Goal: Transaction & Acquisition: Book appointment/travel/reservation

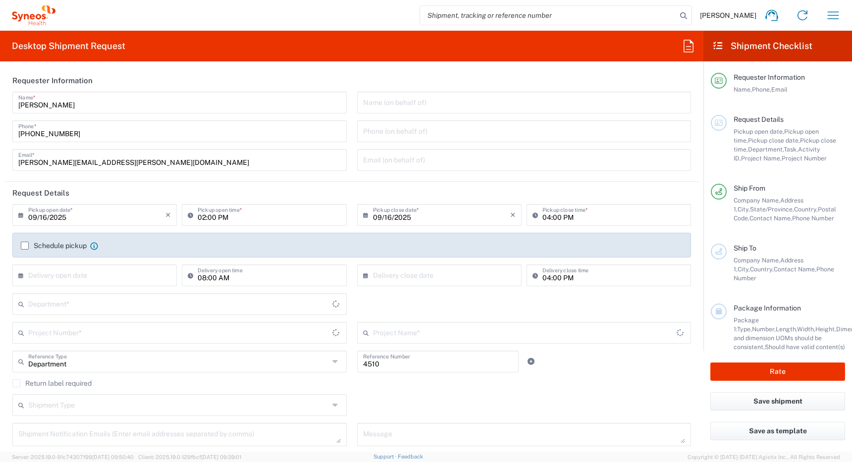
type input "[GEOGRAPHIC_DATA]"
type input "Syneos Health Canada LP- [GEOGRAPHIC_DATA]"
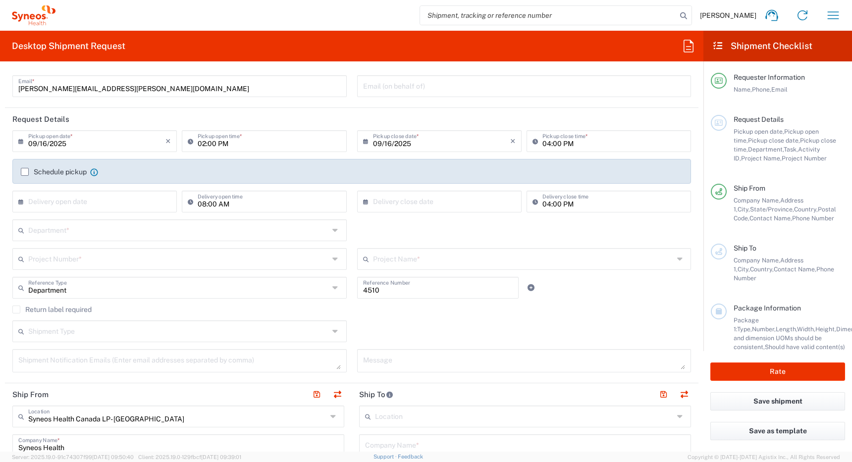
scroll to position [78, 0]
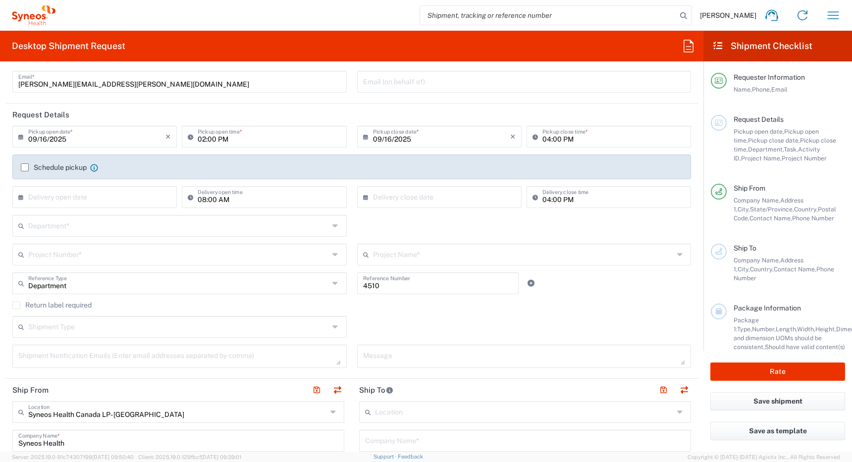
click at [133, 139] on input "09/16/2025" at bounding box center [96, 135] width 137 height 17
click at [95, 213] on span "17" at bounding box center [96, 212] width 15 height 14
type input "09/17/2025"
click at [198, 141] on input "02:00 PM" at bounding box center [269, 135] width 143 height 17
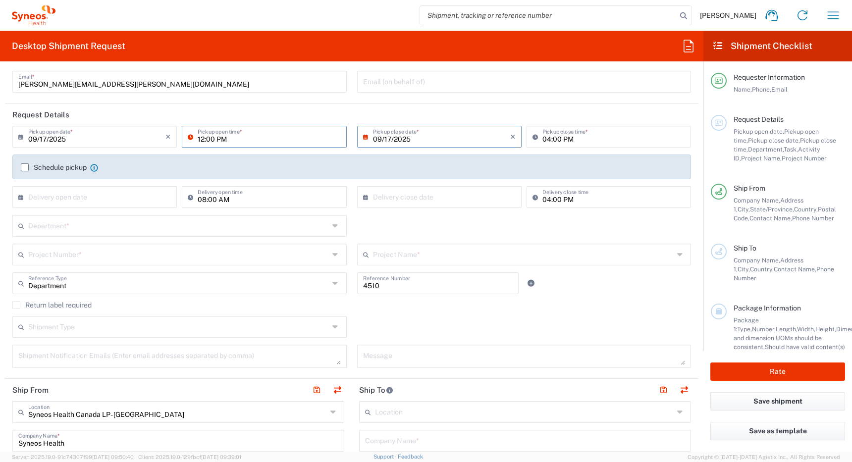
type input "12:00 PM"
click at [542, 140] on input "05:00 PM" at bounding box center [613, 135] width 143 height 17
click at [354, 214] on div "× Delivery close date Cancel Apply" at bounding box center [438, 200] width 169 height 29
type input "04:00 PM"
click at [24, 169] on label "Schedule pickup" at bounding box center [54, 167] width 66 height 8
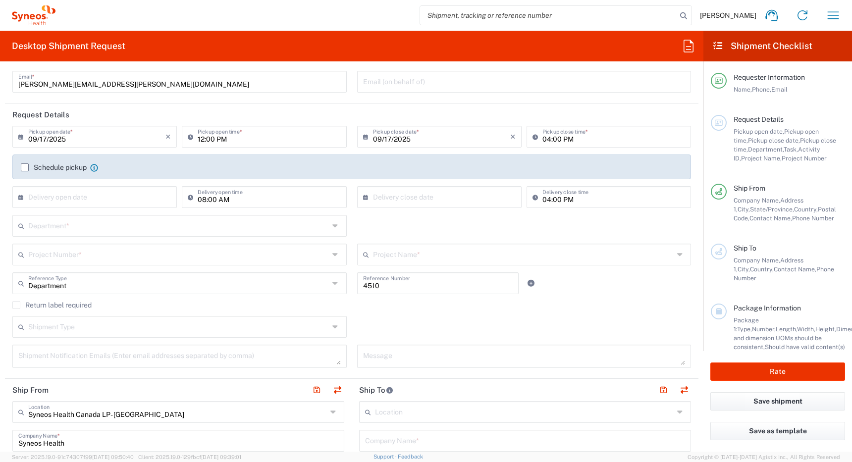
click at [25, 167] on input "Schedule pickup" at bounding box center [25, 167] width 0 height 0
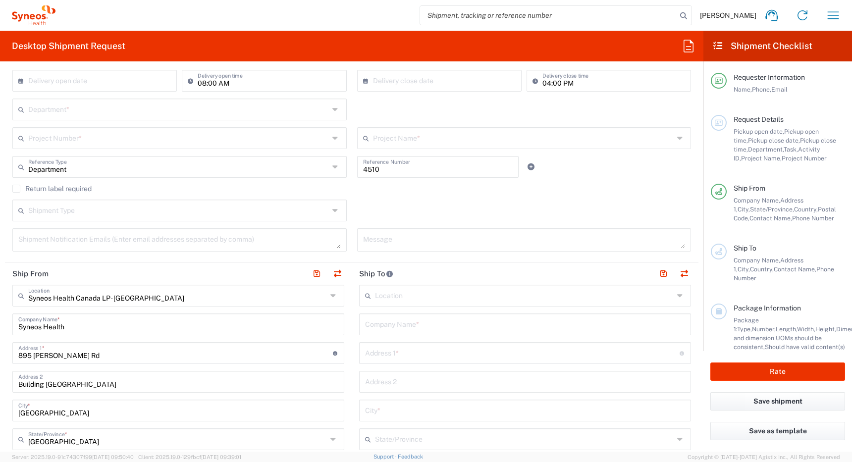
scroll to position [231, 0]
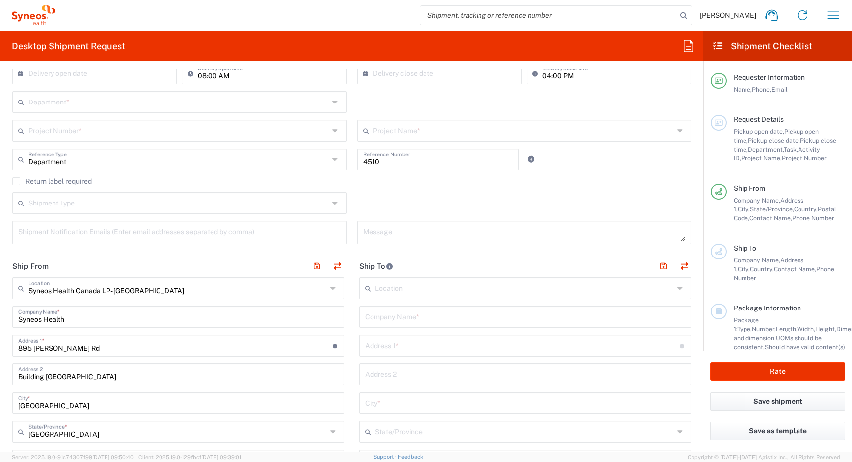
click at [171, 129] on input "text" at bounding box center [178, 129] width 301 height 17
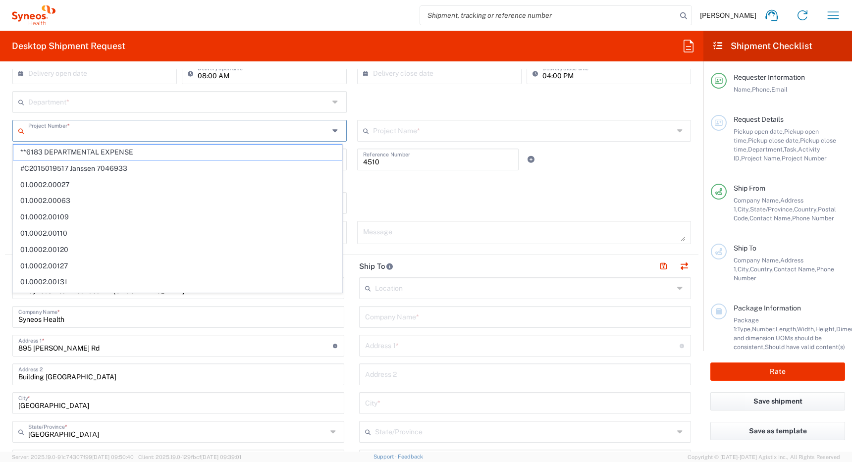
click at [176, 103] on input "text" at bounding box center [178, 101] width 301 height 17
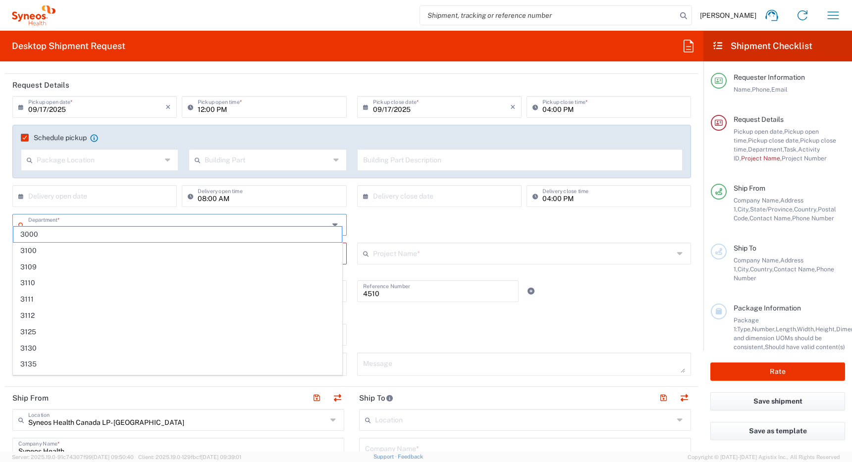
scroll to position [105, 0]
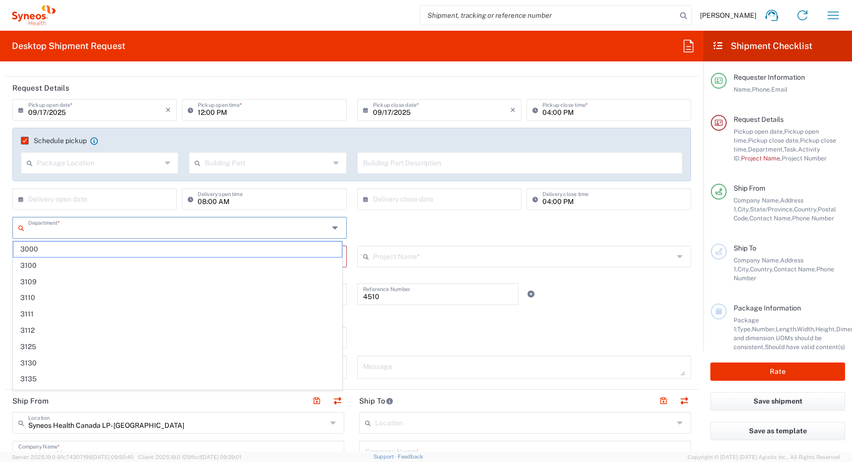
click at [349, 238] on div "Department * 3000 3100 3109 3110 3111 3112 3125 3130 3135 3136 3150 3155 3165 3…" at bounding box center [351, 231] width 689 height 29
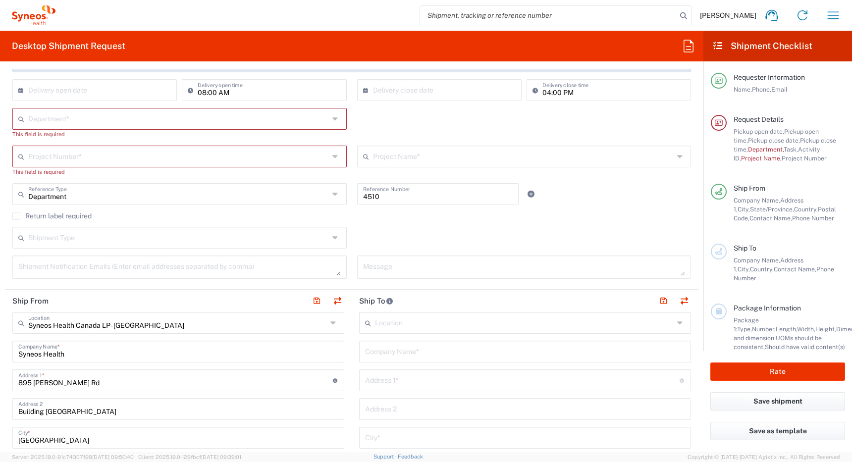
scroll to position [207, 0]
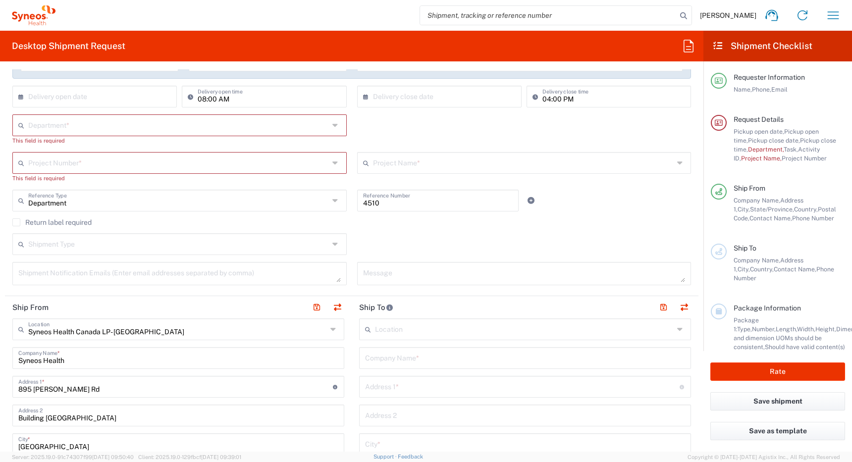
click at [86, 127] on input "text" at bounding box center [178, 124] width 301 height 17
type input "4"
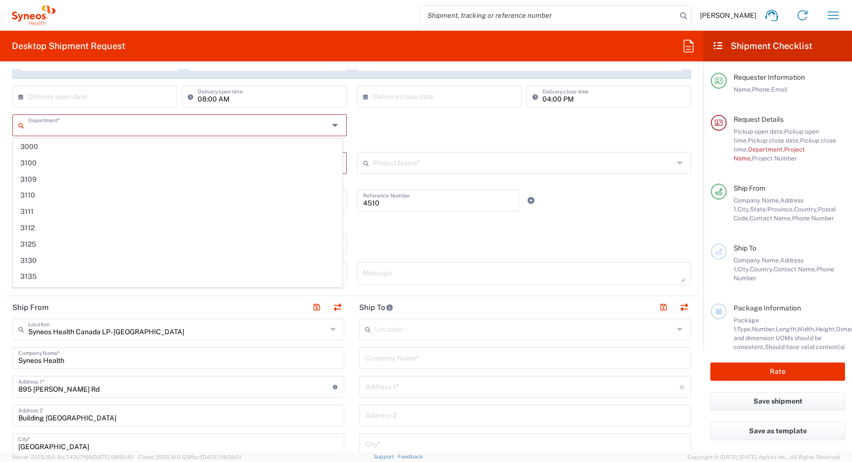
click at [373, 140] on div "Department * 3000 3100 3109 3110 3111 3112 3125 3130 3135 3136 3150 3155 3165 3…" at bounding box center [351, 133] width 689 height 38
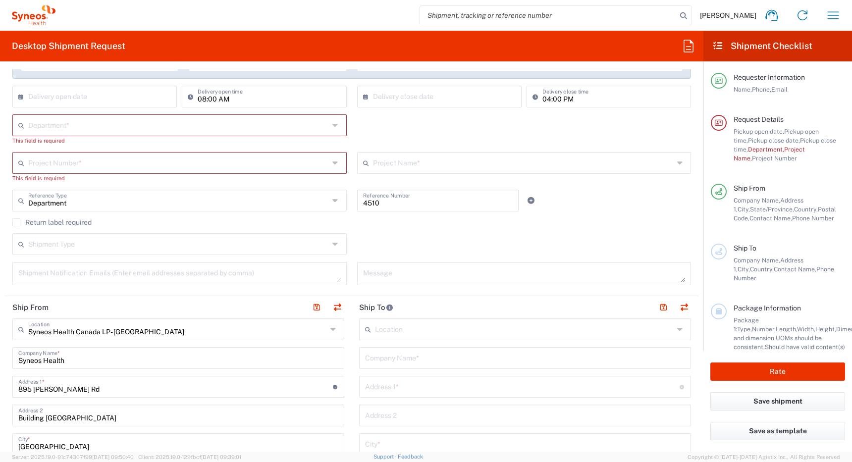
click at [253, 163] on agx-dropdown-input "Project Number * **6183 DEPARTMENTAL EXPENSE #C2015019517 [PERSON_NAME] 7046933…" at bounding box center [179, 163] width 334 height 22
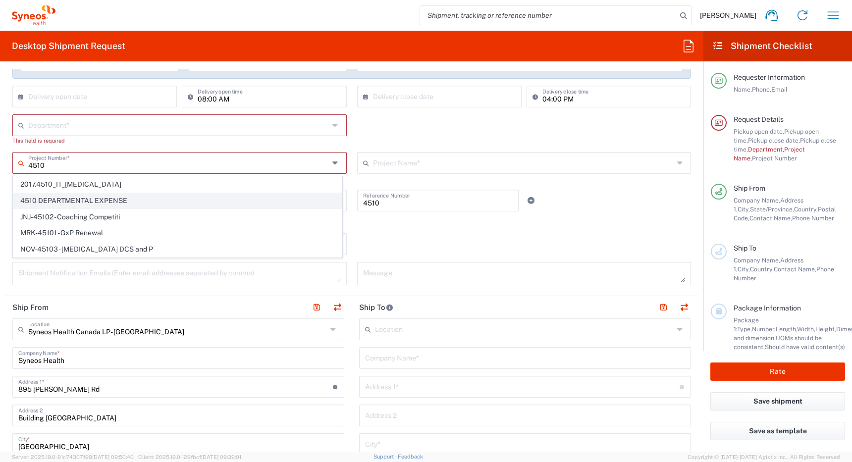
click at [165, 200] on span "4510 DEPARTMENTAL EXPENSE" at bounding box center [177, 200] width 328 height 15
type input "4510 DEPARTMENTAL EXPENSE"
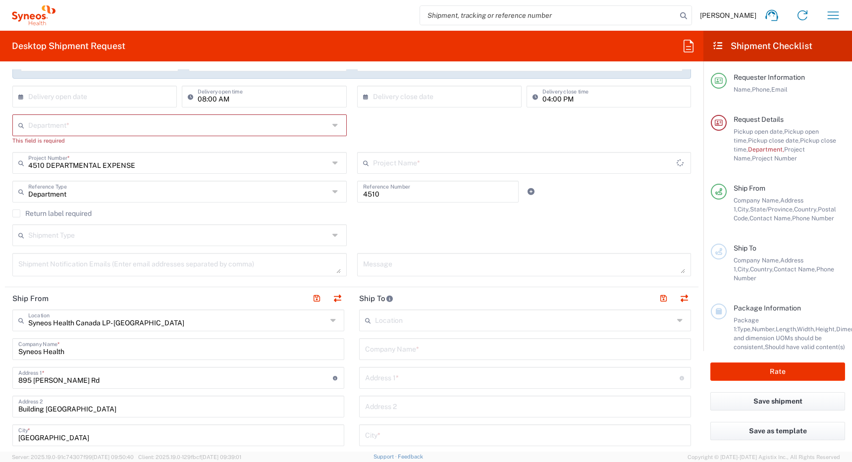
type input "4510 DEPARTMENTAL EXPENSE"
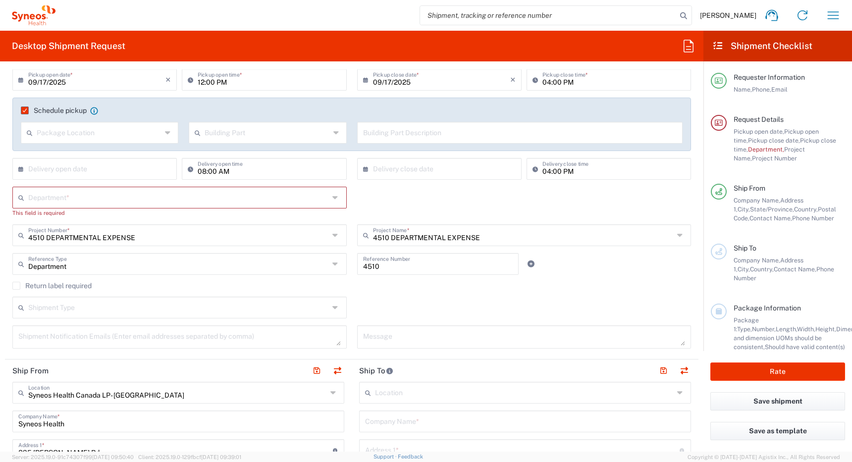
scroll to position [143, 0]
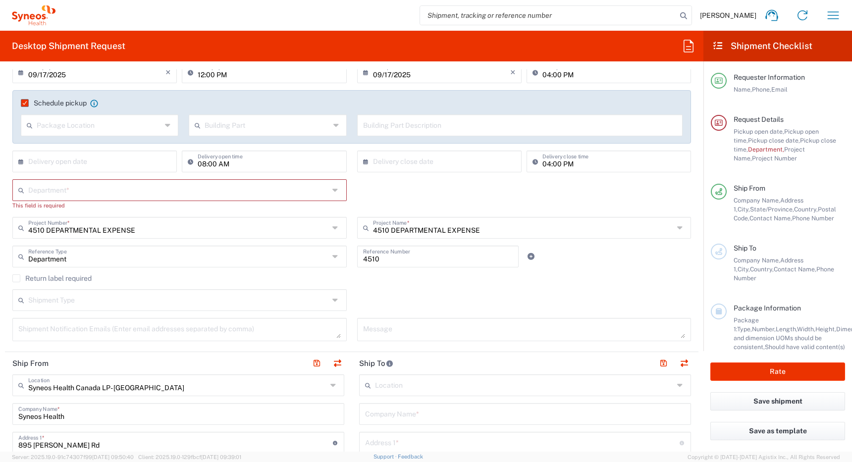
click at [312, 190] on agx-dropdown-input "Department * 3000 3100 3109 3110 3111 3112 3125 3130 3135 3136 3150 3155 3165 3…" at bounding box center [179, 190] width 334 height 22
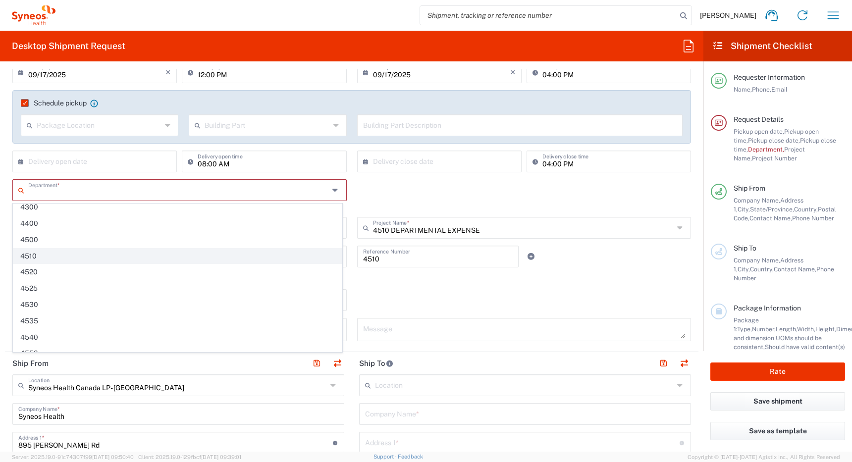
click at [280, 249] on span "4510" at bounding box center [177, 256] width 328 height 15
type input "4510"
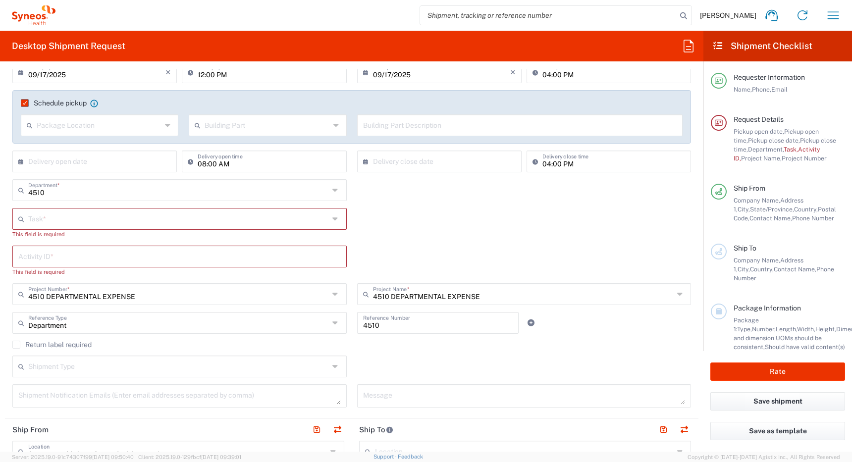
click at [268, 218] on input "text" at bounding box center [178, 217] width 301 height 17
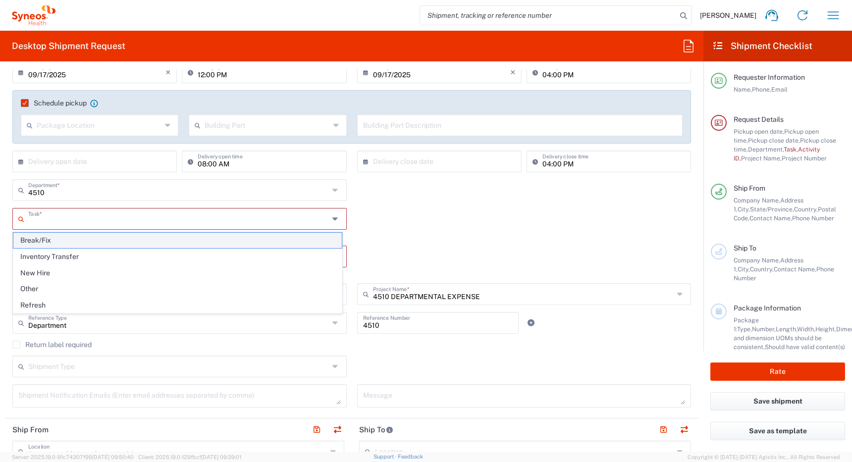
click at [245, 244] on span "Break/Fix" at bounding box center [177, 240] width 328 height 15
type input "Break/Fix"
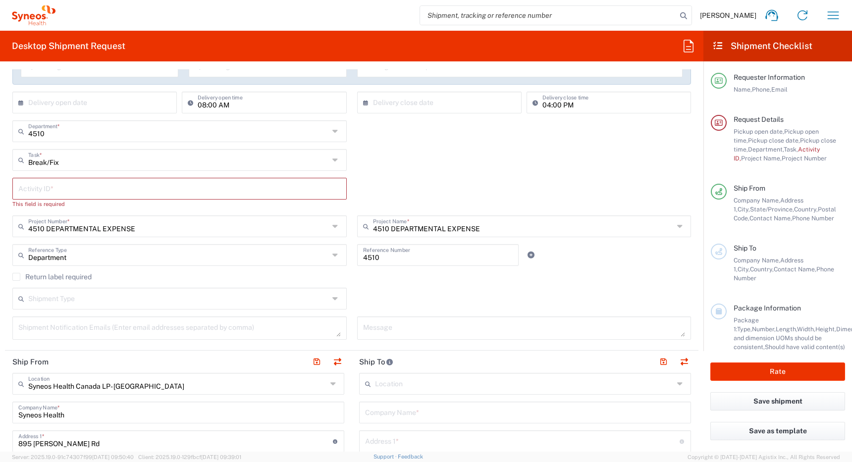
scroll to position [207, 0]
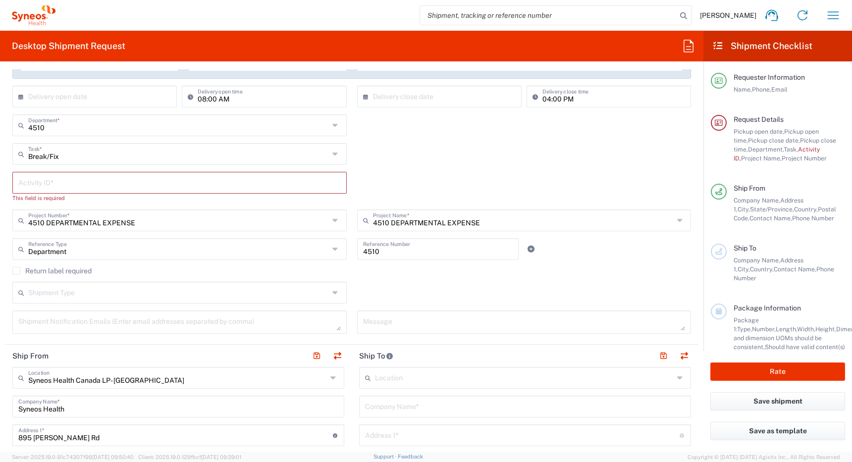
click at [162, 184] on input "text" at bounding box center [179, 181] width 322 height 17
paste input "INC2646306"
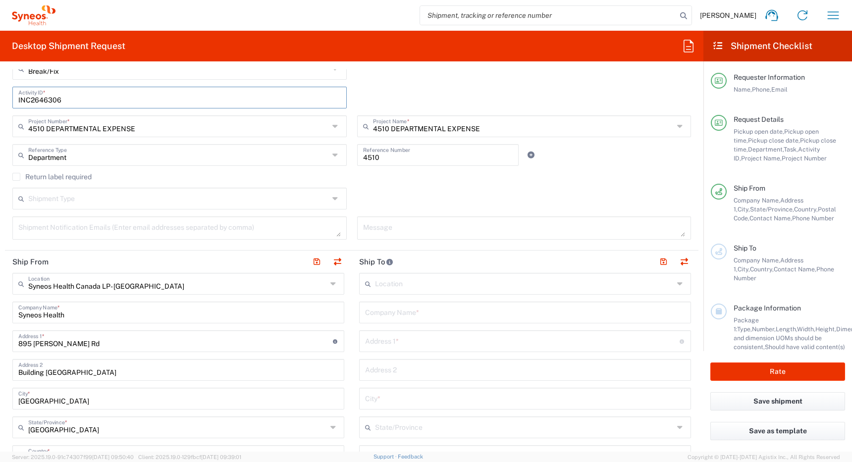
scroll to position [297, 0]
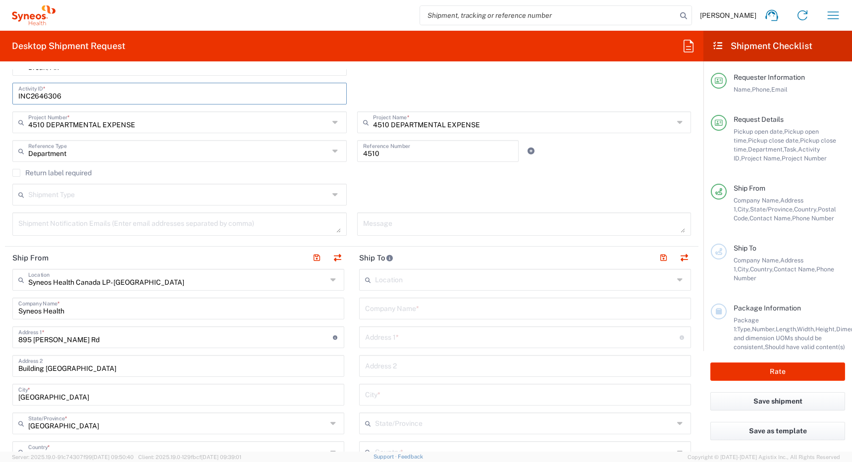
type input "INC2646306"
click at [16, 174] on label "Return label required" at bounding box center [51, 173] width 79 height 8
click at [16, 173] on input "Return label required" at bounding box center [16, 173] width 0 height 0
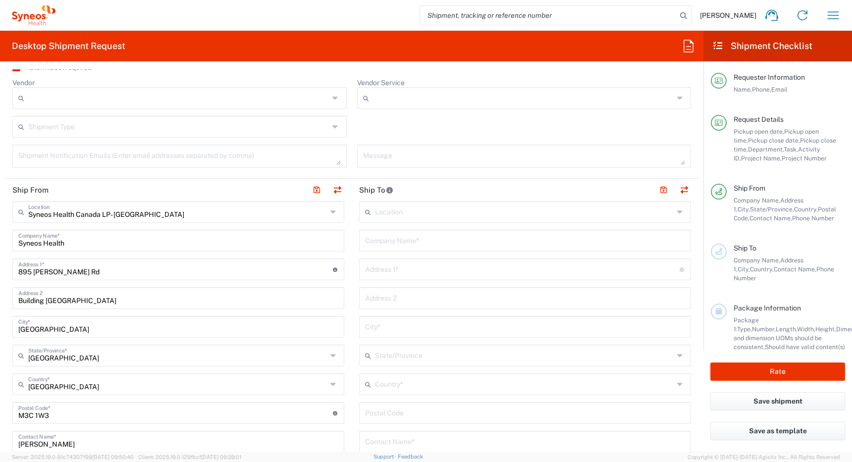
scroll to position [403, 0]
click at [157, 93] on input "Vendor" at bounding box center [178, 97] width 301 height 16
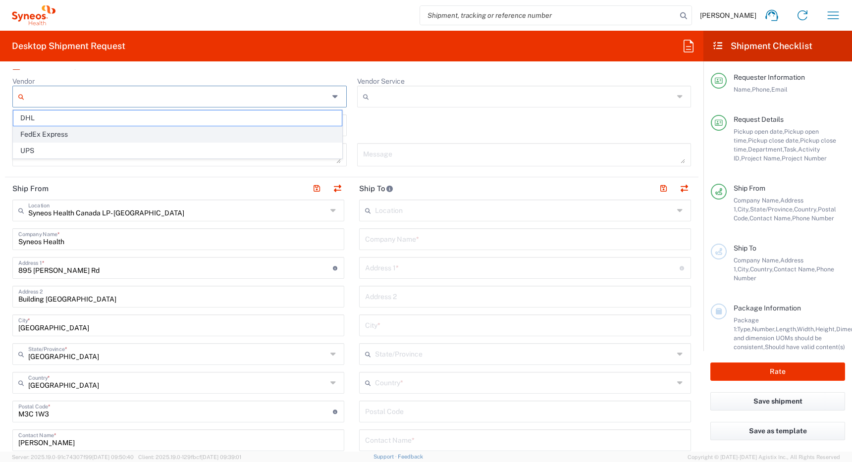
click at [144, 130] on span "FedEx Express" at bounding box center [177, 134] width 328 height 15
type input "FedEx Express"
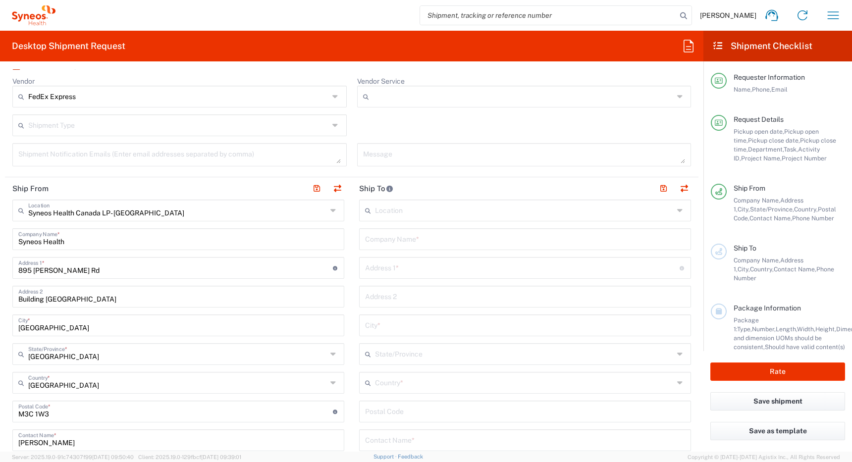
click at [162, 131] on input "text" at bounding box center [178, 124] width 301 height 17
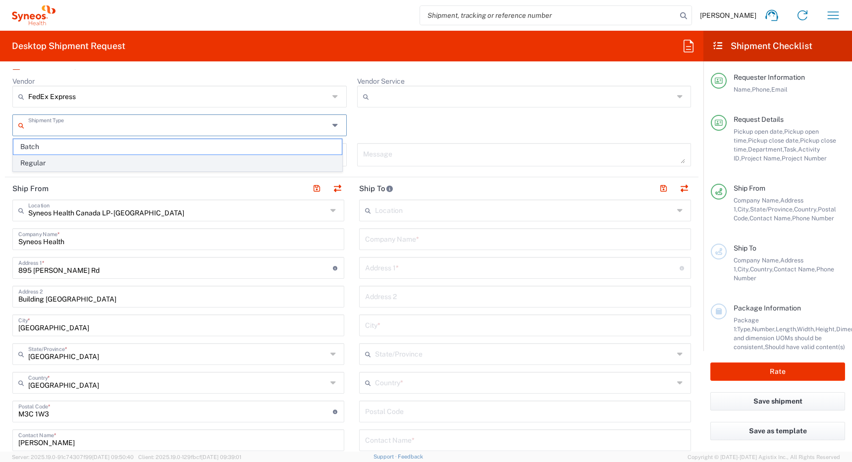
click at [156, 162] on span "Regular" at bounding box center [177, 162] width 328 height 15
type input "Regular"
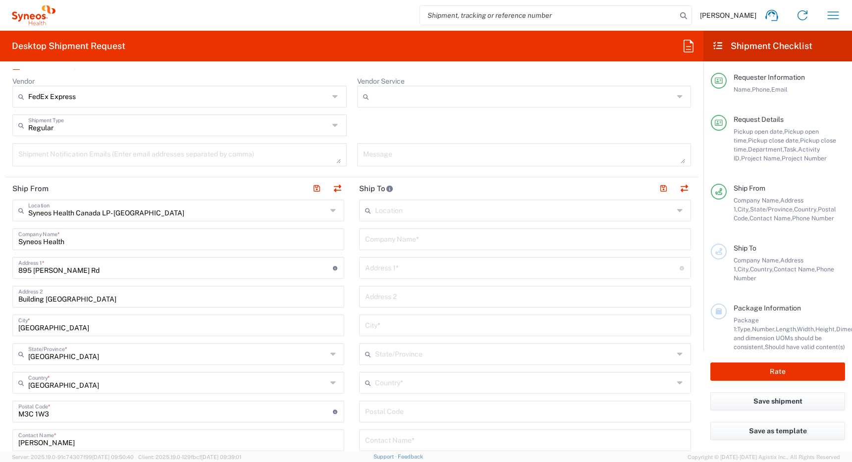
click at [388, 93] on input "Vendor Service" at bounding box center [523, 97] width 301 height 16
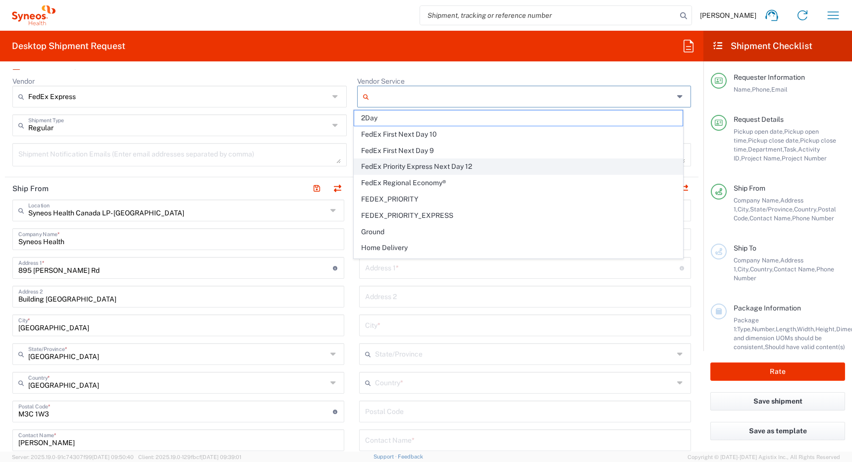
scroll to position [79, 0]
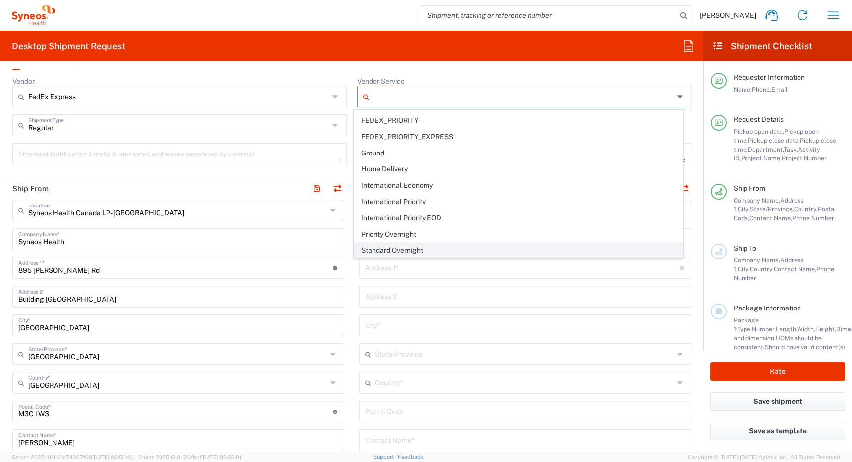
click at [384, 251] on span "Standard Overnight" at bounding box center [518, 250] width 328 height 15
type input "Standard Overnight"
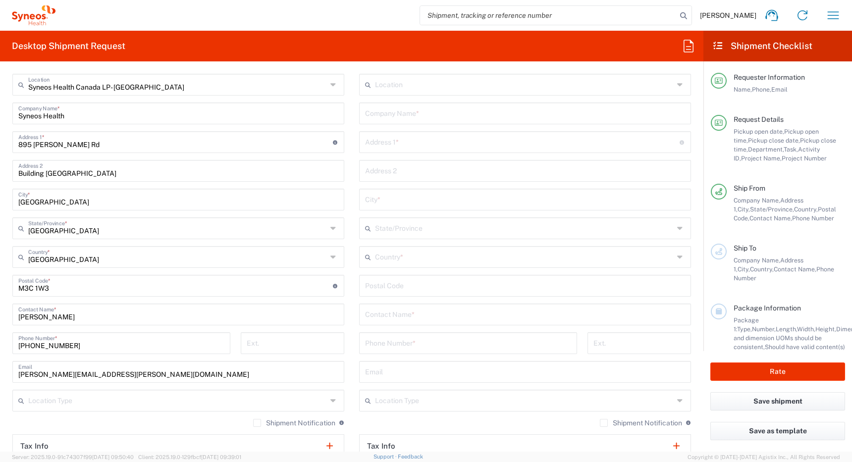
scroll to position [530, 0]
click at [383, 257] on input "text" at bounding box center [524, 255] width 299 height 17
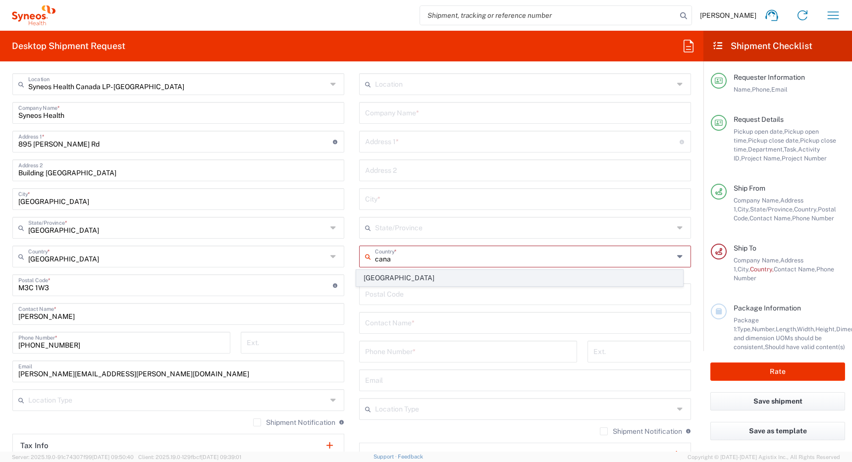
click at [374, 277] on span "[GEOGRAPHIC_DATA]" at bounding box center [519, 277] width 326 height 15
type input "[GEOGRAPHIC_DATA]"
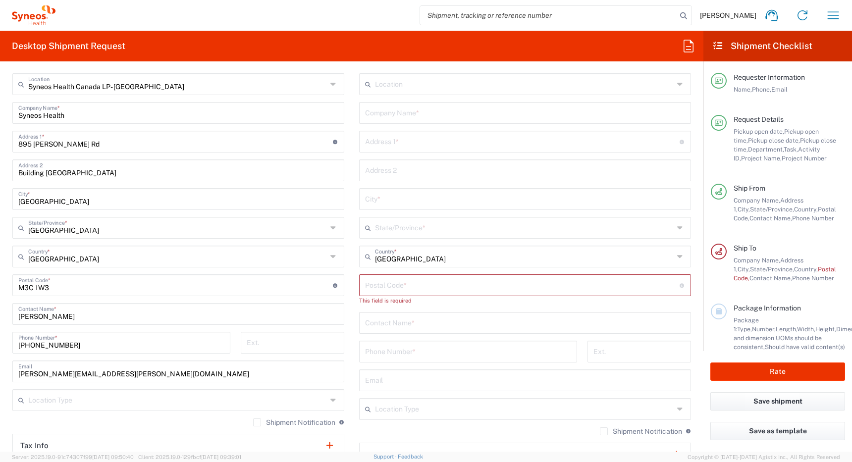
click at [379, 325] on input "text" at bounding box center [525, 321] width 320 height 17
paste input "[PERSON_NAME]"
type input "[PERSON_NAME]"
click at [378, 114] on input "text" at bounding box center [525, 111] width 320 height 17
paste input "[PERSON_NAME]"
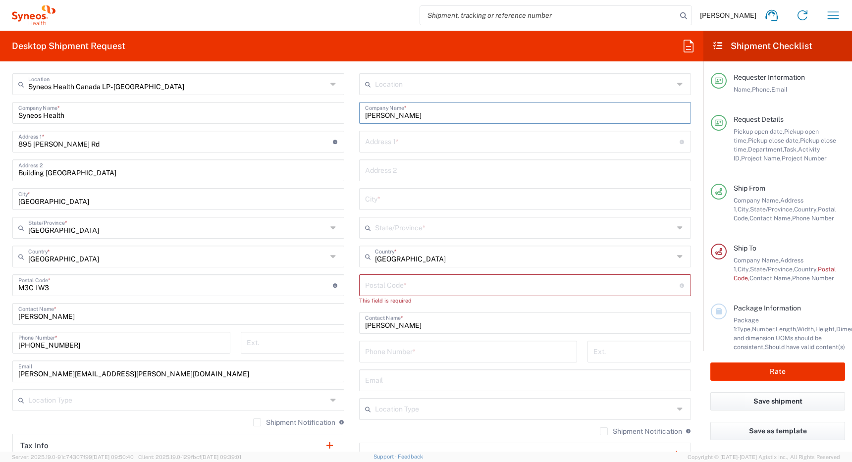
type input "[PERSON_NAME]"
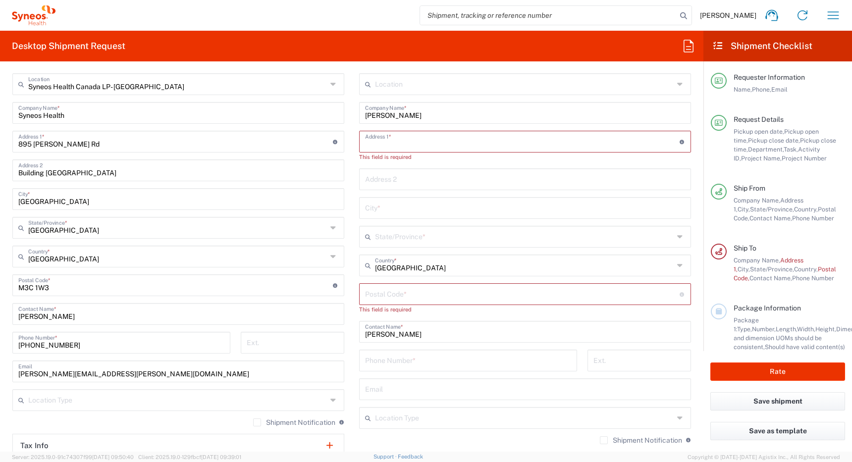
paste input "[STREET_ADDRESS]"
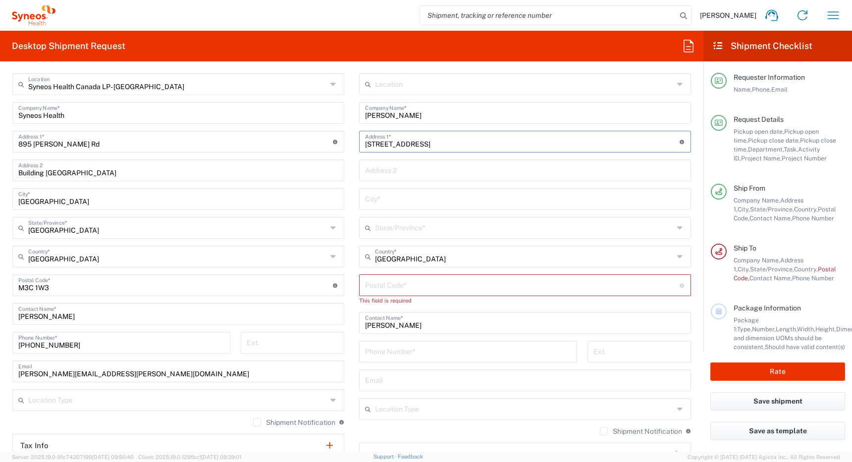
type input "[STREET_ADDRESS]"
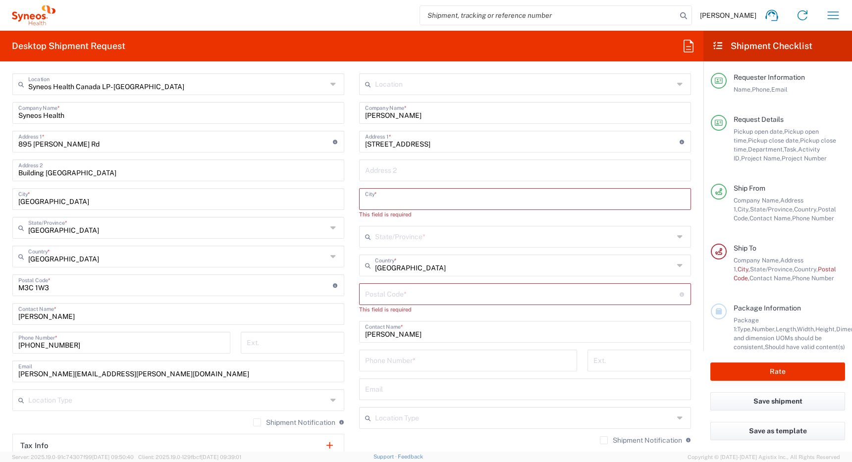
paste input "Lucan"
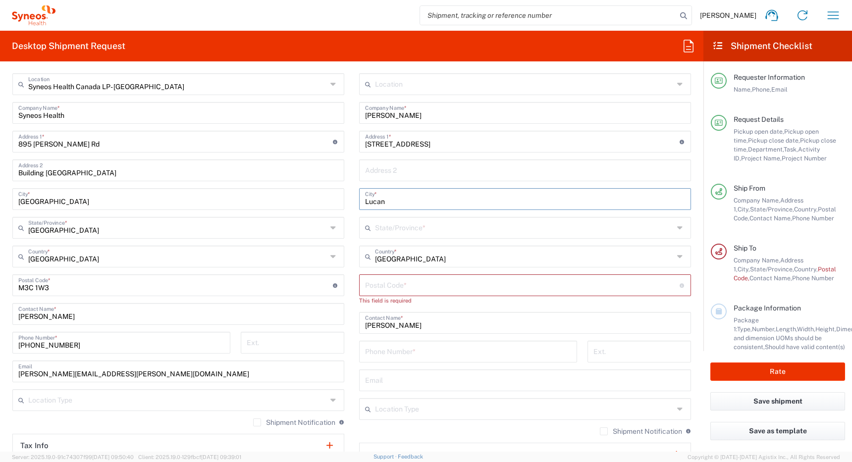
type input "Lucan"
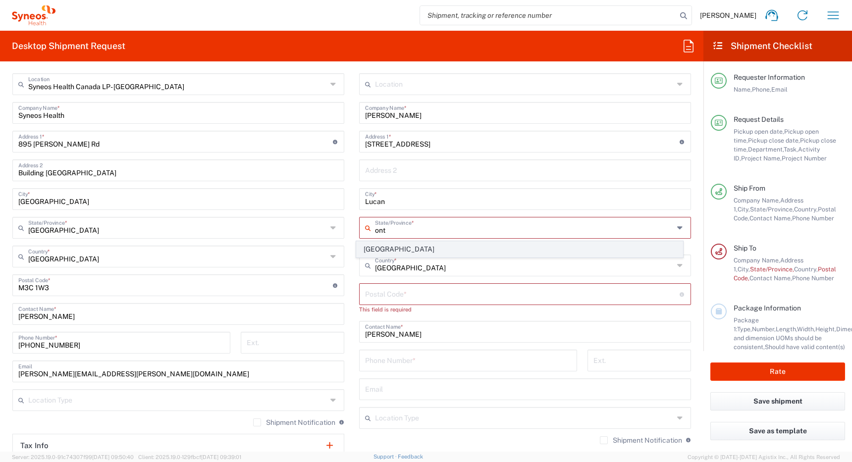
click at [382, 249] on span "[GEOGRAPHIC_DATA]" at bounding box center [519, 249] width 326 height 15
type input "[GEOGRAPHIC_DATA]"
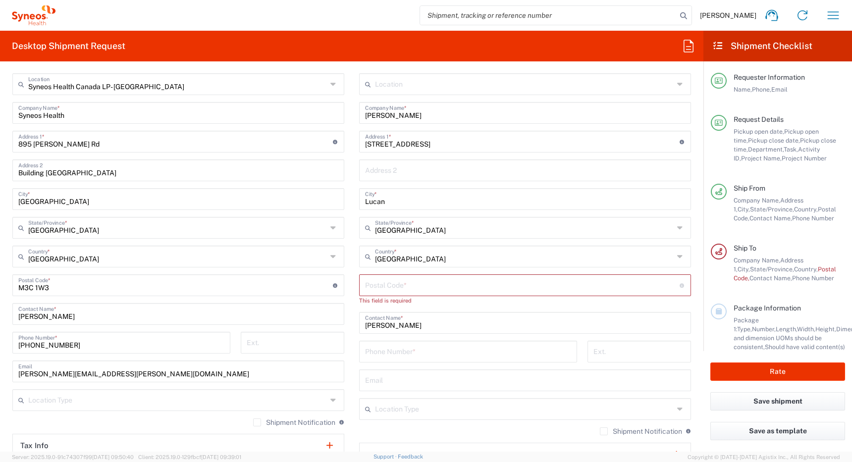
type input "[GEOGRAPHIC_DATA]"
paste input "N0M 2J0"
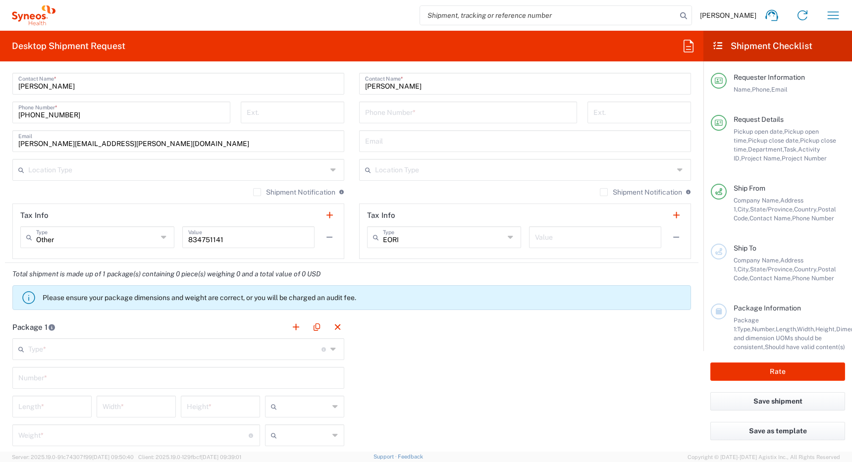
scroll to position [753, 0]
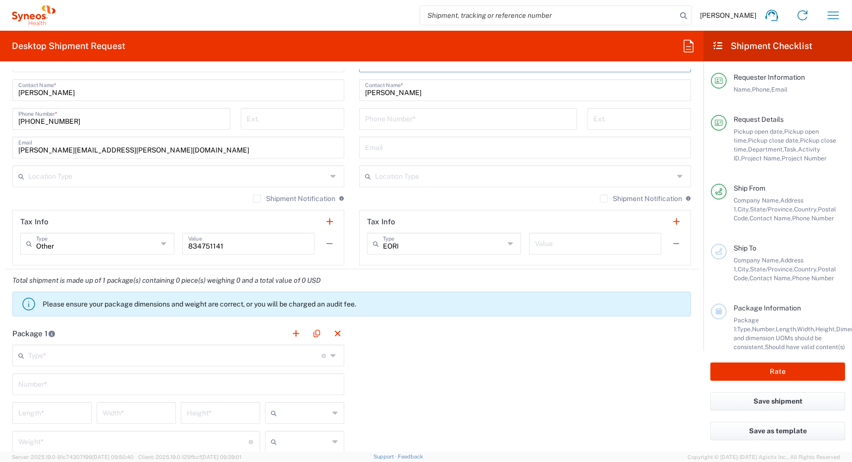
type input "N0M 2J0"
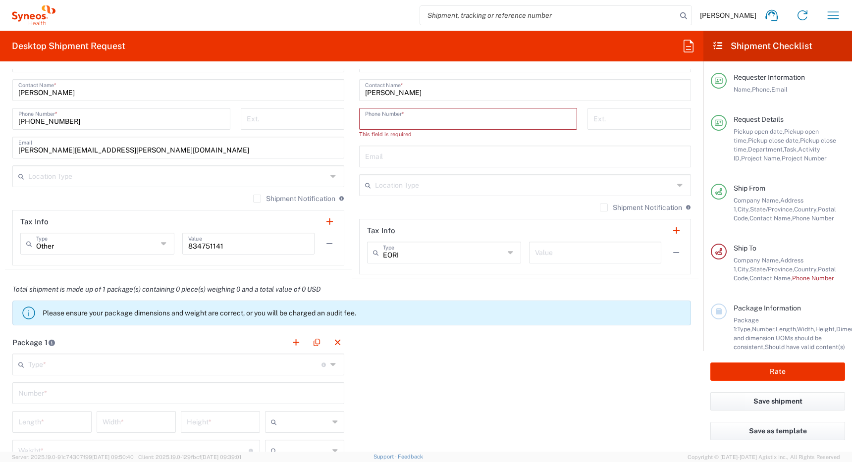
paste input "5192006595"
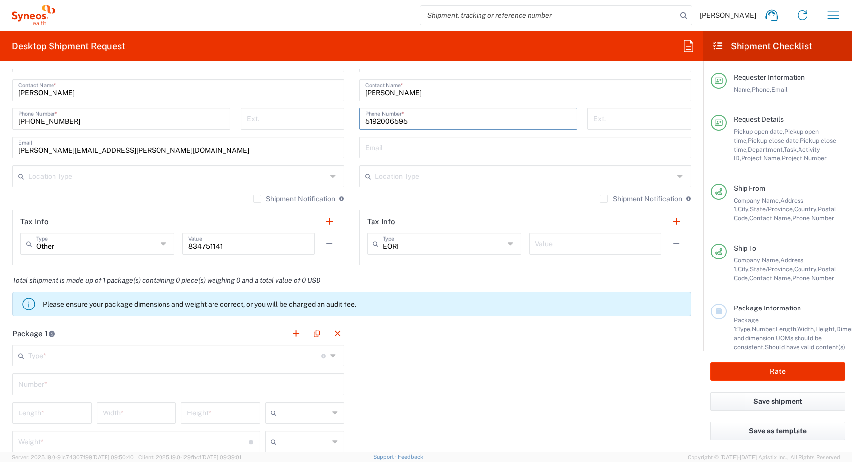
type input "5192006595"
paste input "[PERSON_NAME][EMAIL_ADDRESS][PERSON_NAME][DOMAIN_NAME]"
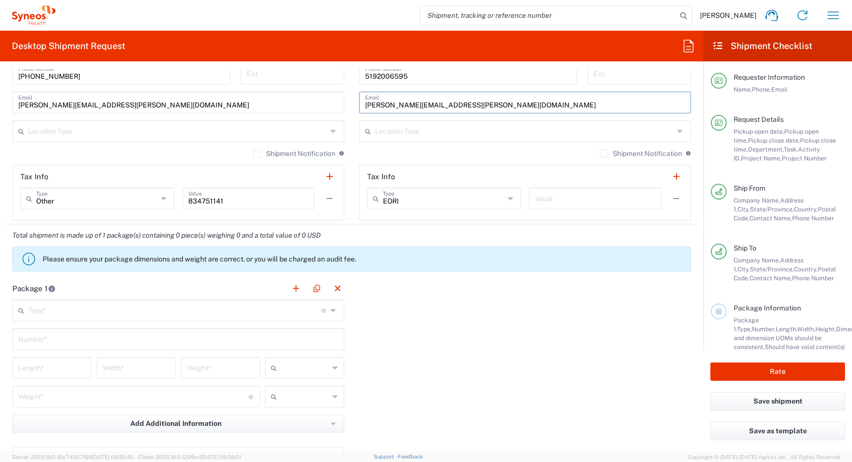
scroll to position [806, 0]
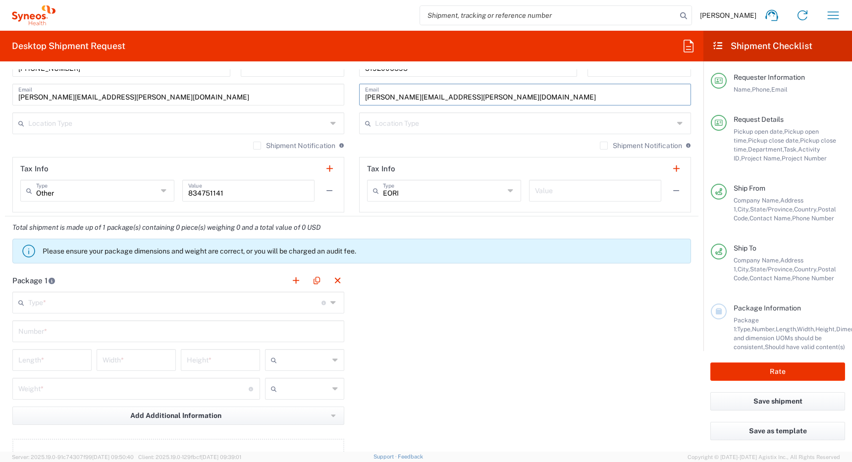
type input "[PERSON_NAME][EMAIL_ADDRESS][PERSON_NAME][DOMAIN_NAME]"
click at [299, 120] on input "text" at bounding box center [177, 122] width 299 height 17
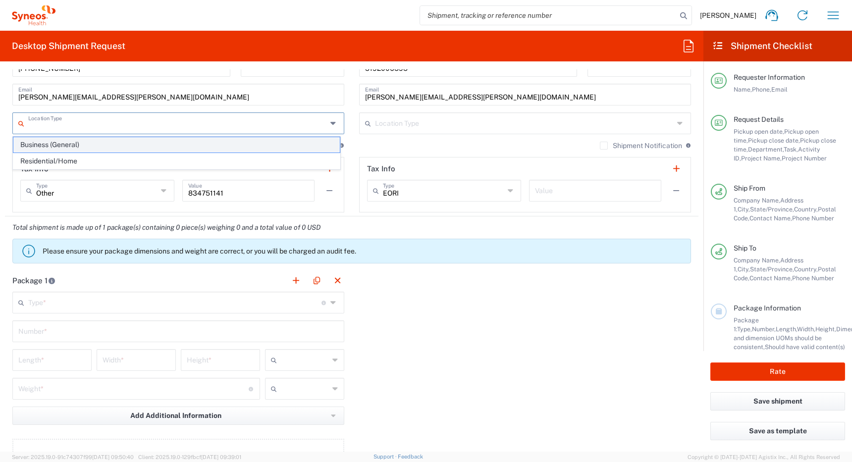
click at [284, 144] on span "Business (General)" at bounding box center [176, 144] width 326 height 15
type input "Business (General)"
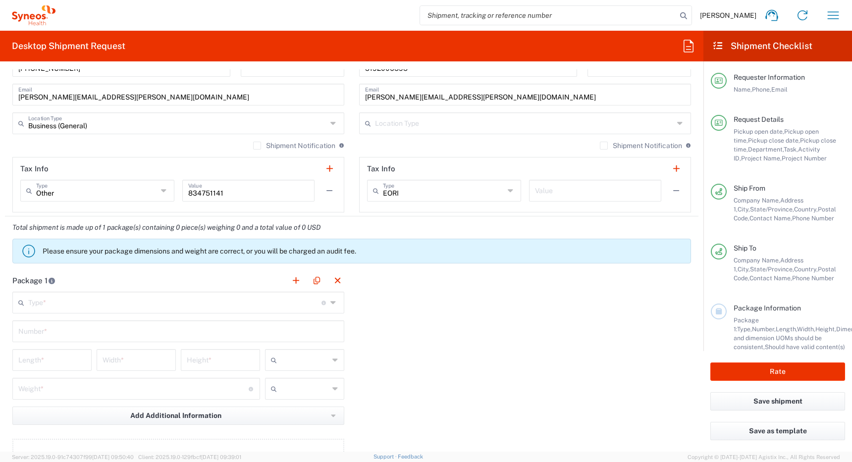
click at [407, 121] on input "text" at bounding box center [524, 122] width 299 height 17
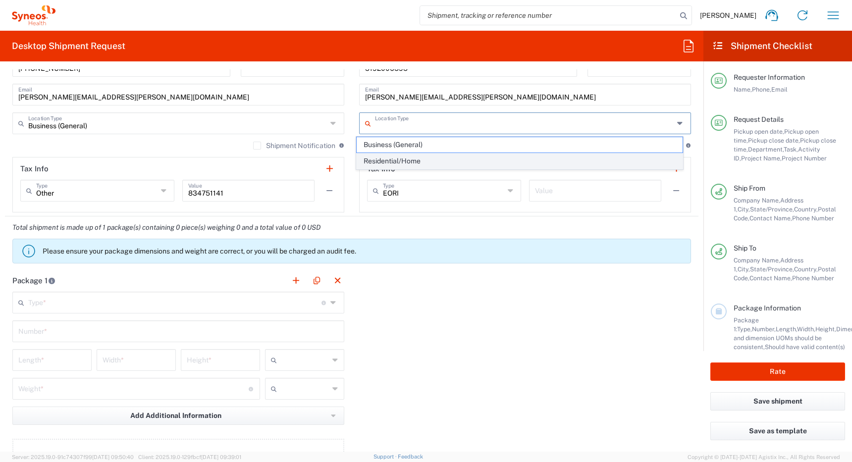
click at [400, 162] on span "Residential/Home" at bounding box center [519, 160] width 326 height 15
type input "Residential/Home"
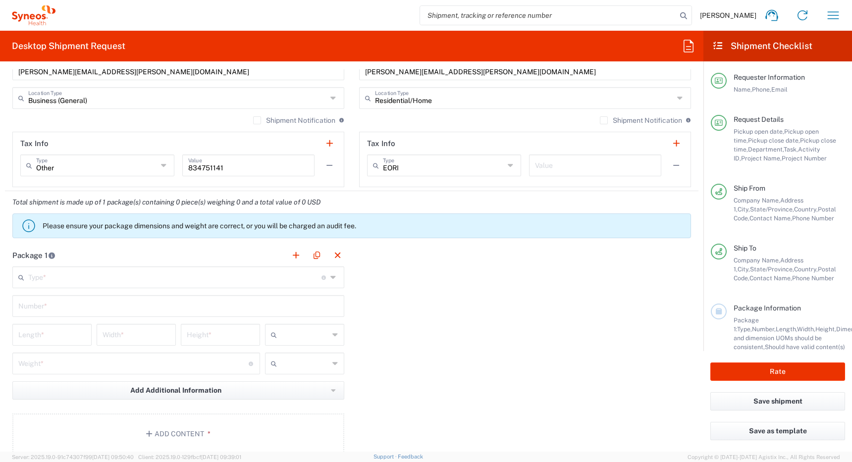
scroll to position [833, 0]
click at [600, 119] on label "Shipment Notification" at bounding box center [641, 119] width 82 height 8
click at [603, 119] on input "Shipment Notification" at bounding box center [603, 119] width 0 height 0
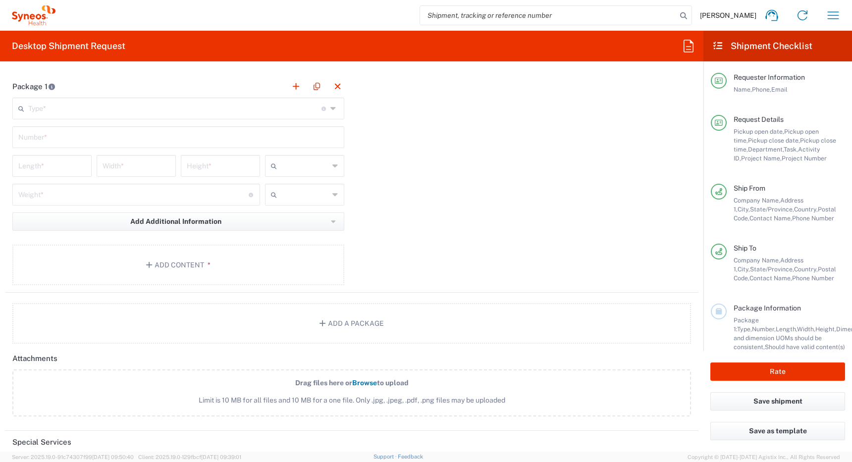
scroll to position [1005, 0]
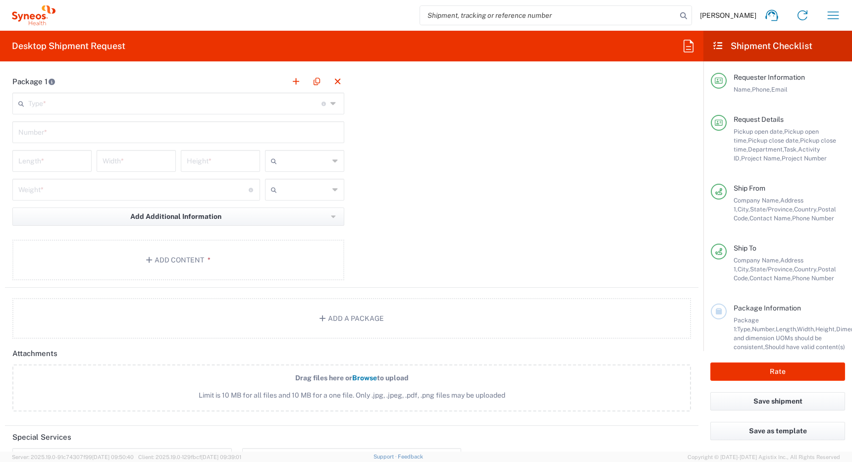
click at [233, 104] on input "text" at bounding box center [174, 102] width 293 height 17
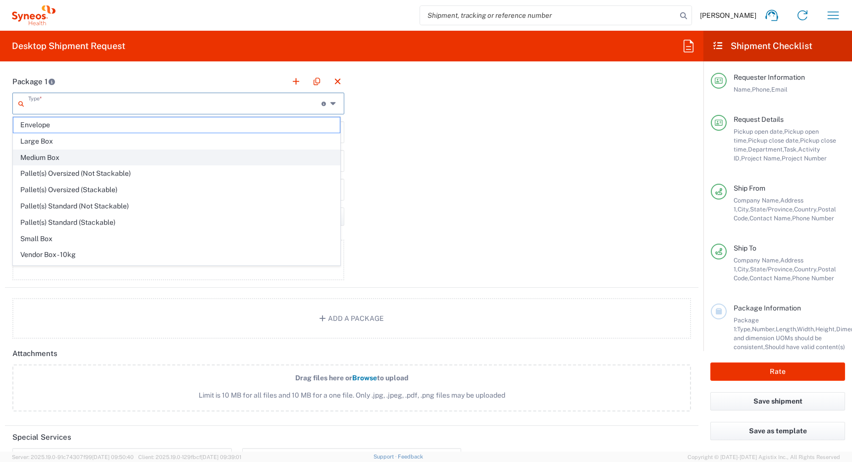
click at [217, 155] on span "Medium Box" at bounding box center [176, 157] width 326 height 15
type input "Medium Box"
type input "13"
type input "11.5"
type input "2.5"
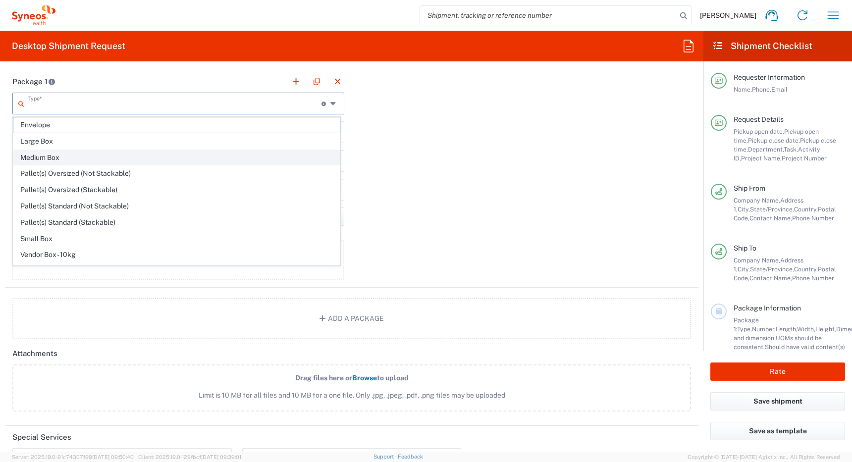
type input "in"
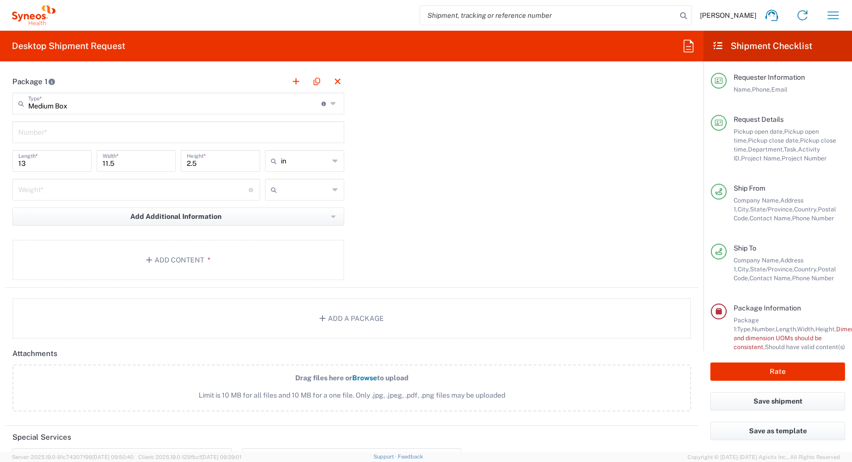
click at [193, 134] on input "text" at bounding box center [178, 131] width 320 height 17
type input "1"
click at [164, 189] on input "number" at bounding box center [133, 188] width 230 height 17
type input "7"
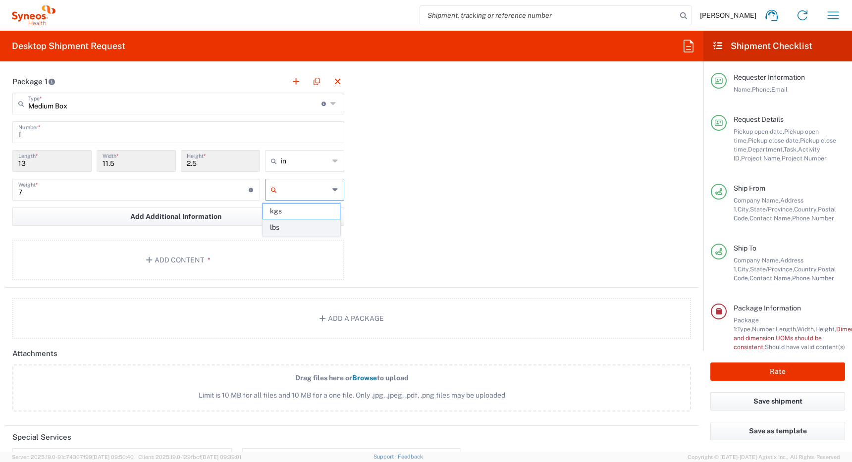
click at [275, 228] on span "lbs" at bounding box center [301, 227] width 76 height 15
type input "lbs"
click at [186, 263] on button "Add Content *" at bounding box center [178, 260] width 332 height 41
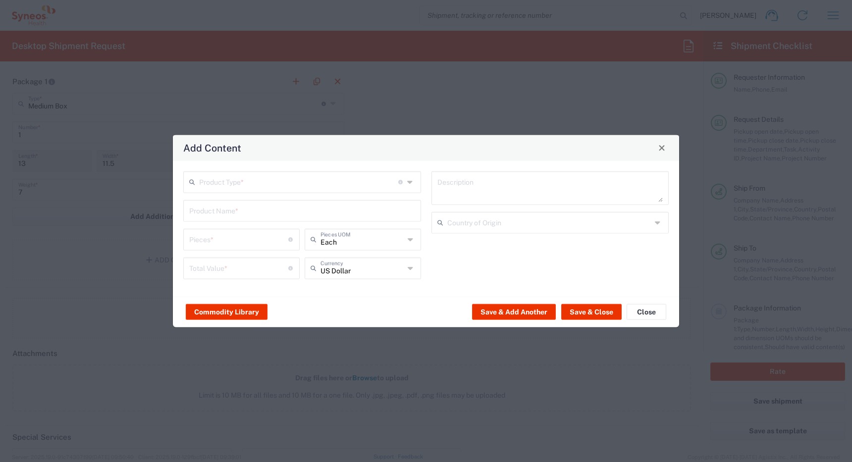
click at [275, 181] on input "text" at bounding box center [298, 180] width 199 height 17
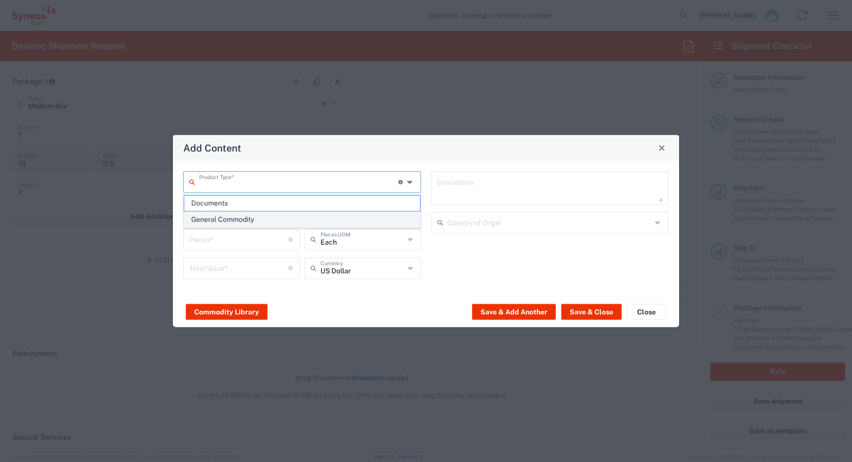
click at [263, 219] on span "General Commodity" at bounding box center [302, 219] width 236 height 15
type input "General Commodity"
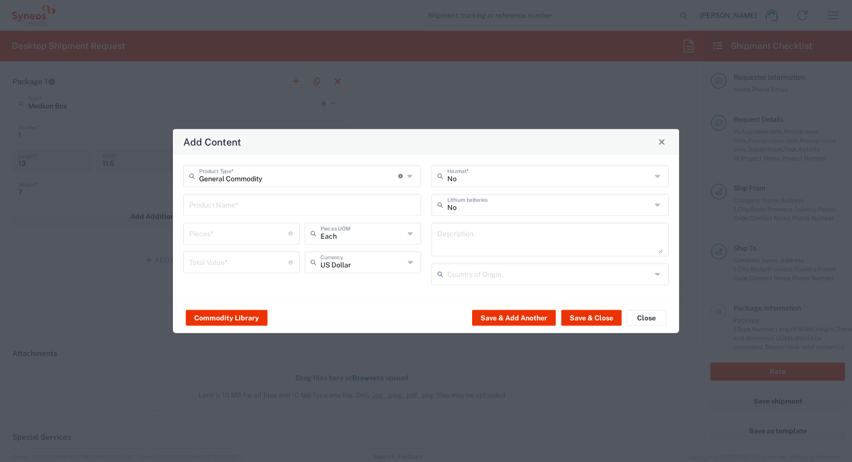
click at [242, 235] on input "number" at bounding box center [238, 232] width 99 height 17
type input "1"
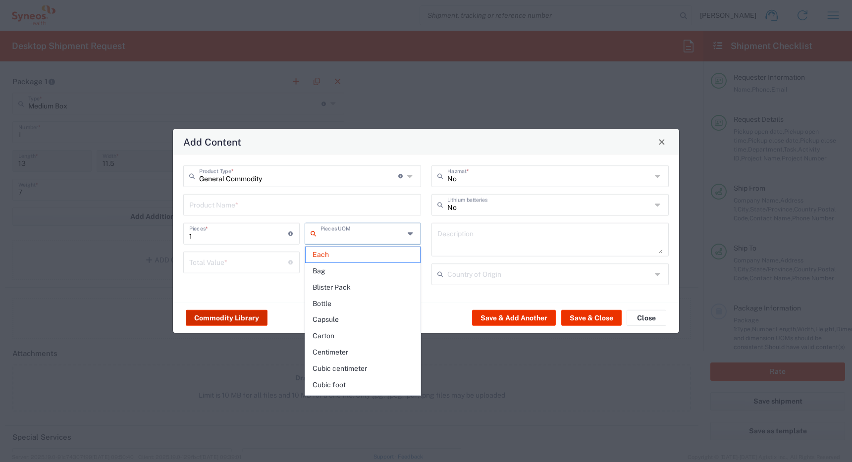
click at [235, 315] on button "Commodity Library" at bounding box center [227, 318] width 82 height 16
type input "Each"
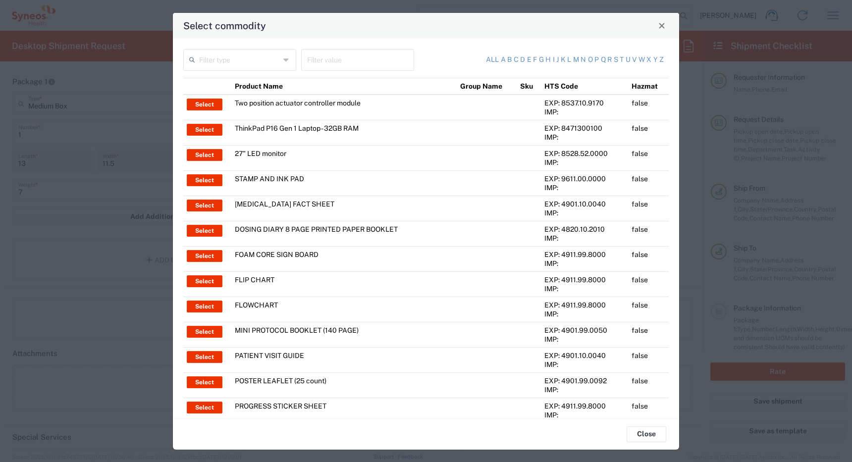
click at [268, 58] on input "text" at bounding box center [239, 58] width 81 height 17
click at [263, 78] on span "Product Name" at bounding box center [238, 81] width 109 height 15
type input "Product Name"
click at [324, 64] on input "text" at bounding box center [357, 58] width 101 height 17
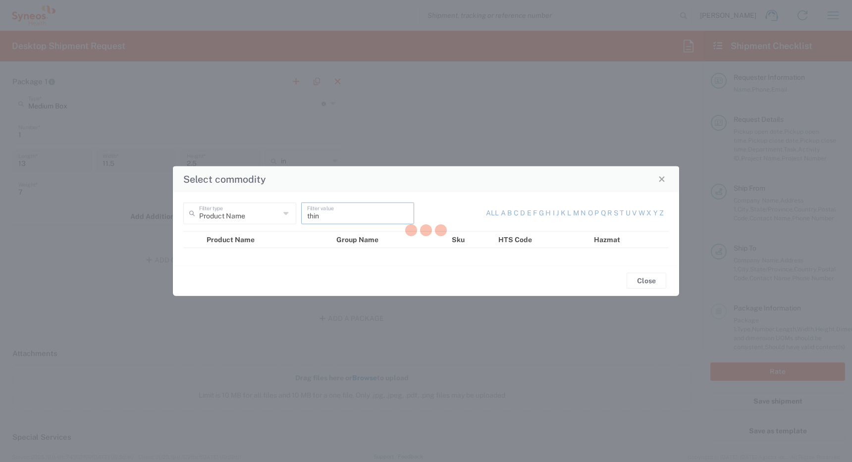
type input "think"
type input "dell"
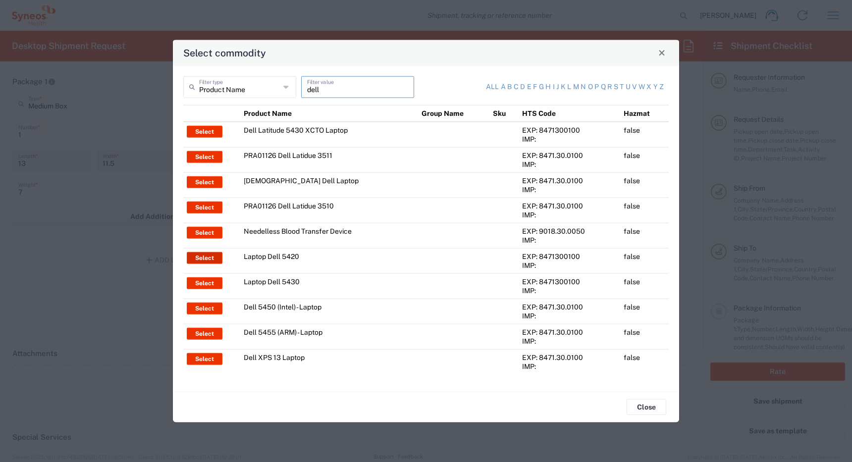
click at [212, 257] on button "Select" at bounding box center [205, 257] width 36 height 12
type input "Laptop Dell 5420"
type textarea "Laptop Latitude Dell 5420"
type input "[GEOGRAPHIC_DATA]"
type input "Yes"
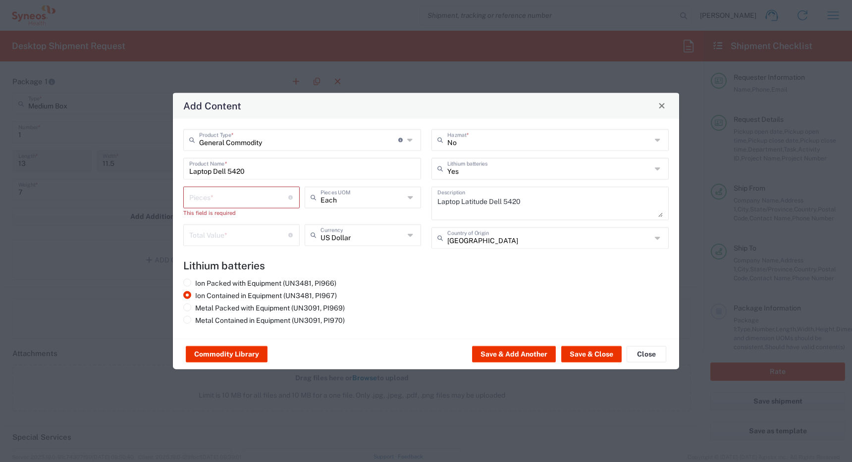
click at [236, 195] on input "number" at bounding box center [238, 196] width 99 height 17
type input "1"
click at [224, 227] on input "number" at bounding box center [238, 224] width 99 height 17
type input "1700"
click at [586, 351] on button "Save & Close" at bounding box center [591, 354] width 60 height 16
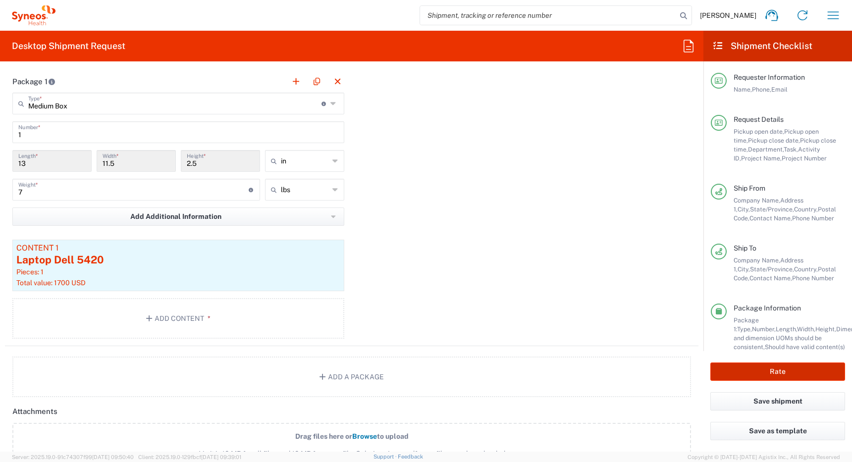
click at [776, 369] on button "Rate" at bounding box center [777, 371] width 135 height 18
type input "4510 DEPARTMENTAL EXPENSE"
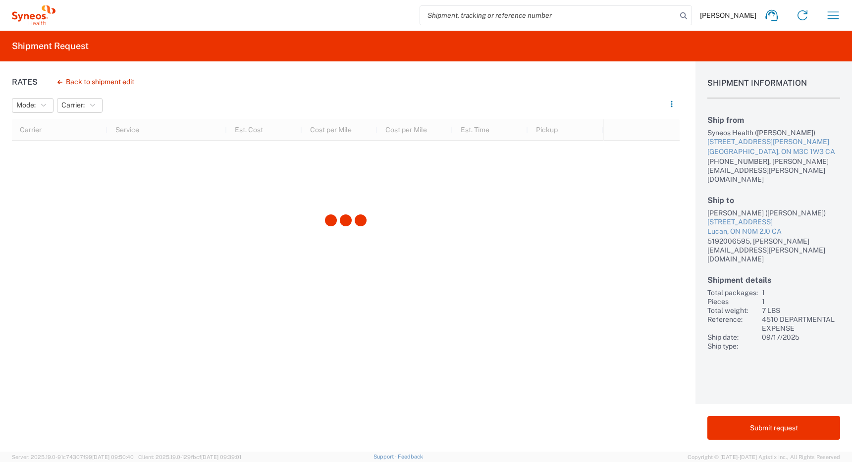
click at [711, 208] on div "[PERSON_NAME] ([PERSON_NAME])" at bounding box center [773, 212] width 133 height 9
click at [731, 208] on div "[PERSON_NAME] ([PERSON_NAME])" at bounding box center [773, 212] width 133 height 9
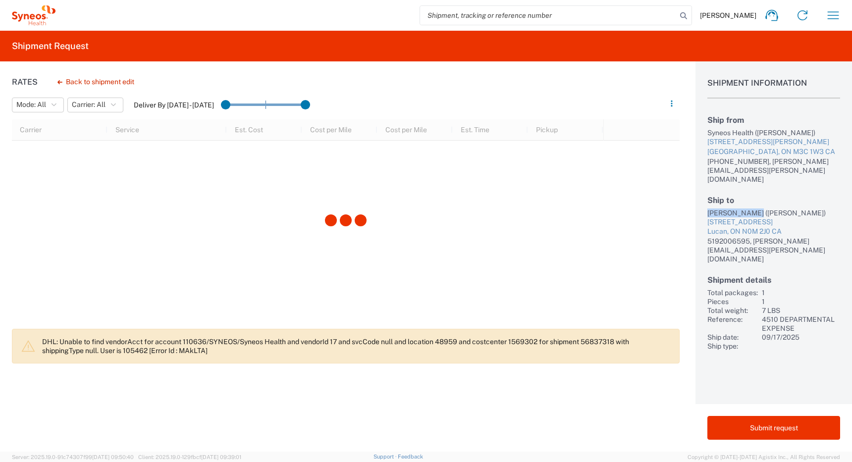
copy div "[PERSON_NAME]"
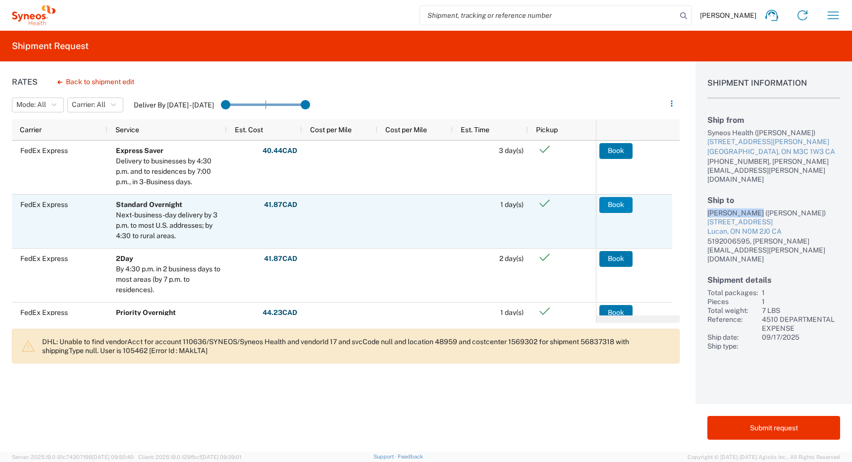
click at [614, 203] on button "Book" at bounding box center [615, 205] width 33 height 16
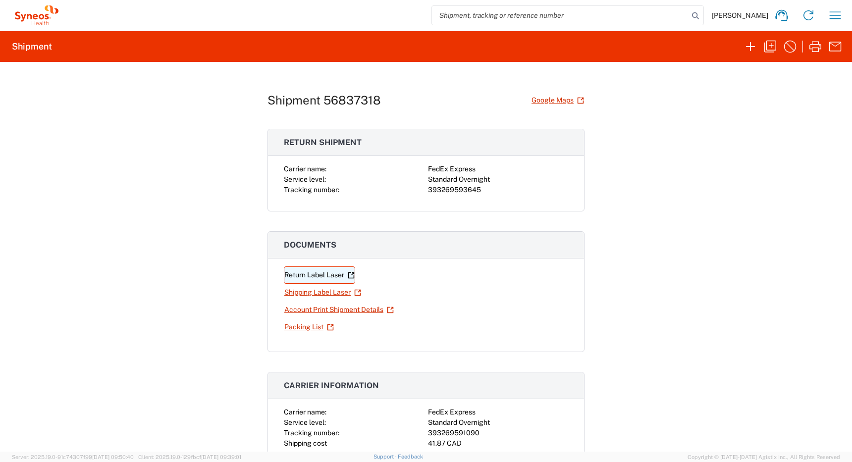
click at [309, 276] on link "Return Label Laser" at bounding box center [319, 274] width 71 height 17
click at [313, 292] on link "Shipping Label Laser" at bounding box center [323, 292] width 78 height 17
click at [750, 45] on icon "button" at bounding box center [750, 46] width 9 height 9
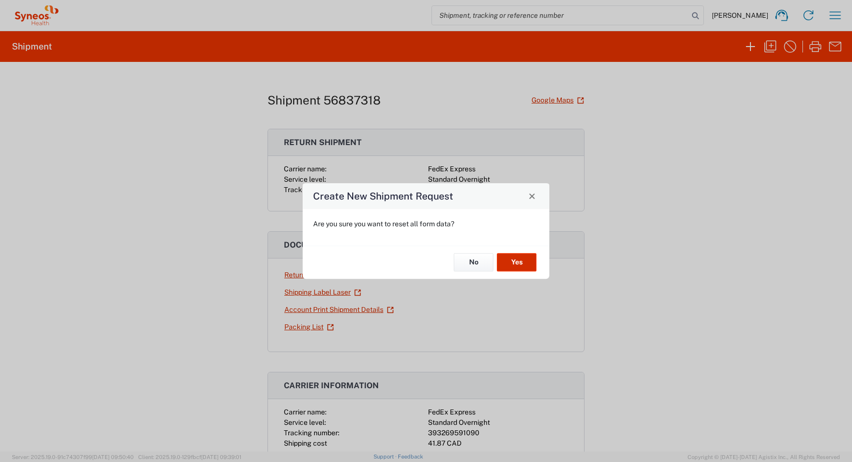
click at [514, 260] on button "Yes" at bounding box center [517, 262] width 40 height 18
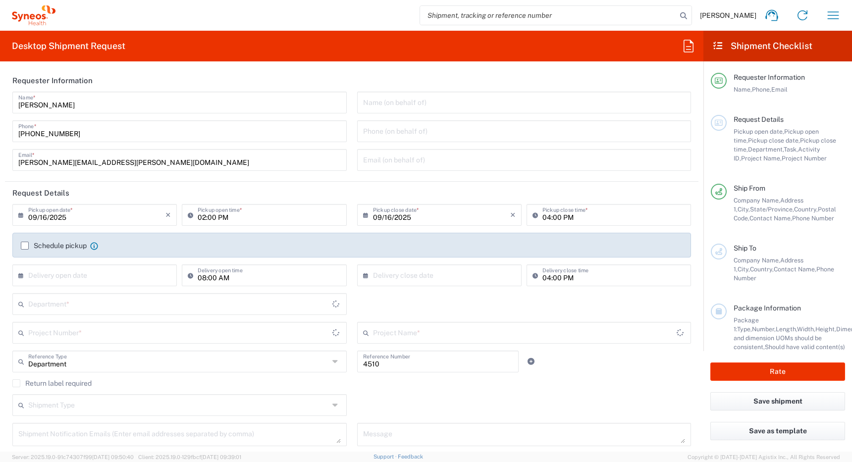
type input "[GEOGRAPHIC_DATA]"
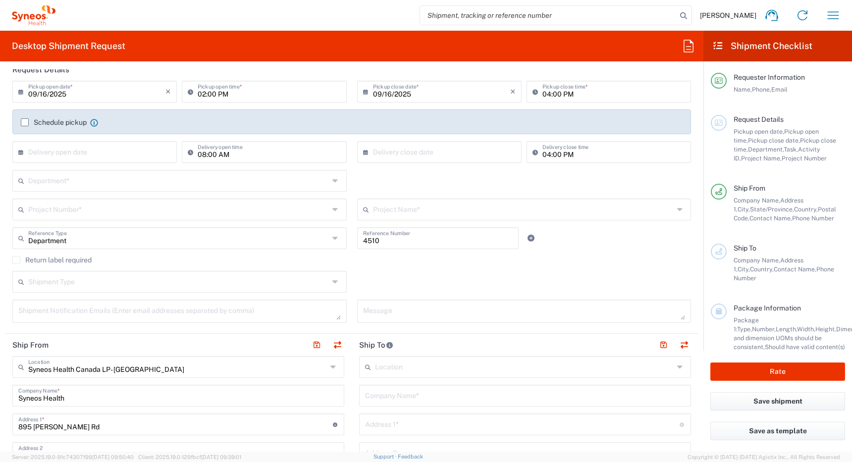
scroll to position [124, 0]
click at [25, 121] on label "Schedule pickup" at bounding box center [54, 122] width 66 height 8
click at [25, 122] on input "Schedule pickup" at bounding box center [25, 122] width 0 height 0
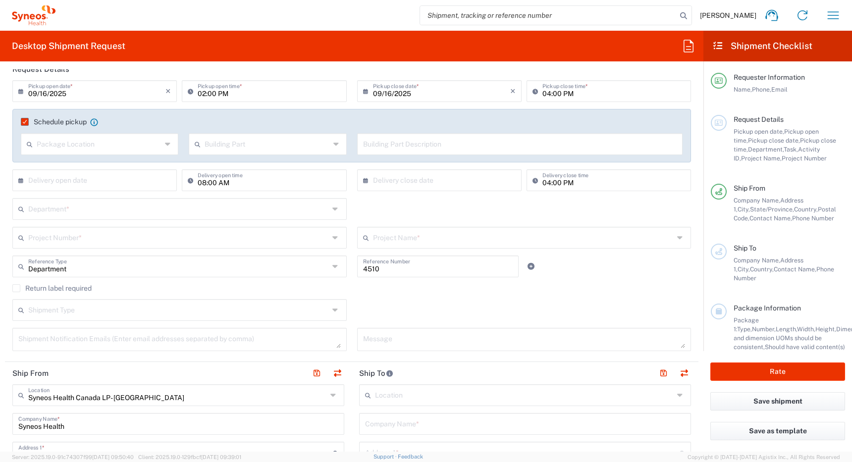
click at [98, 95] on input "09/16/2025" at bounding box center [96, 90] width 137 height 17
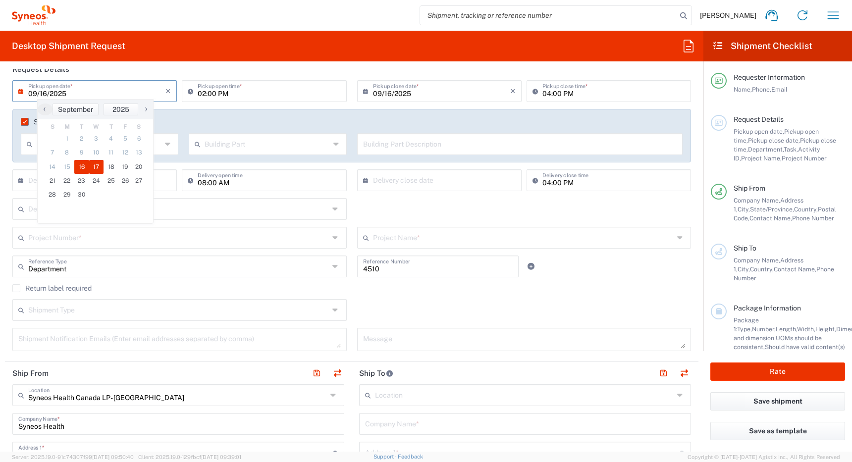
click at [93, 169] on span "17" at bounding box center [96, 167] width 15 height 14
type input "09/17/2025"
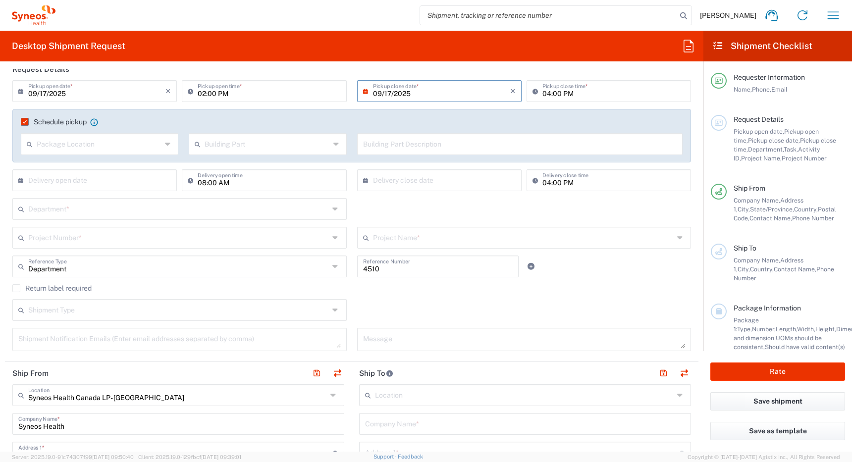
click at [199, 92] on input "02:00 PM" at bounding box center [269, 90] width 143 height 17
type input "12:00 PM"
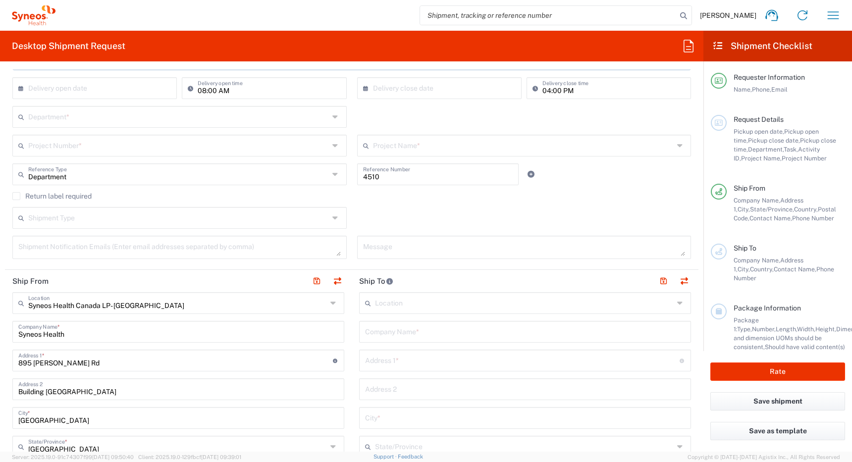
scroll to position [218, 0]
click at [137, 112] on input "text" at bounding box center [178, 113] width 301 height 17
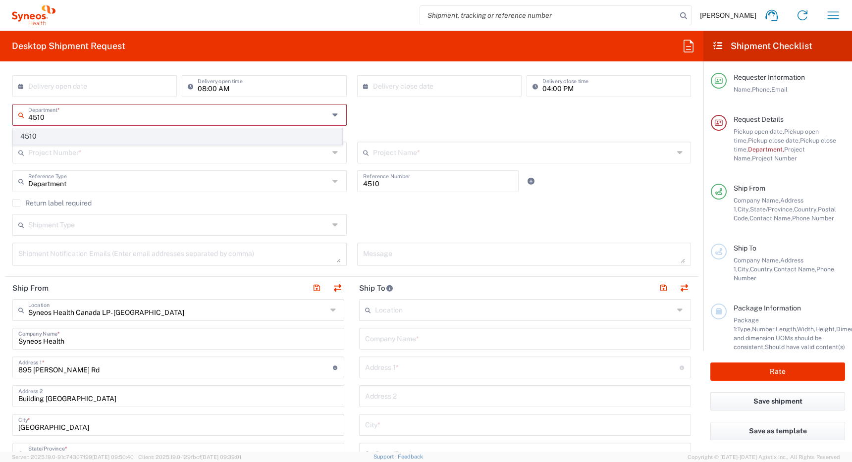
type input "4510"
click at [114, 134] on span "4510" at bounding box center [177, 136] width 328 height 15
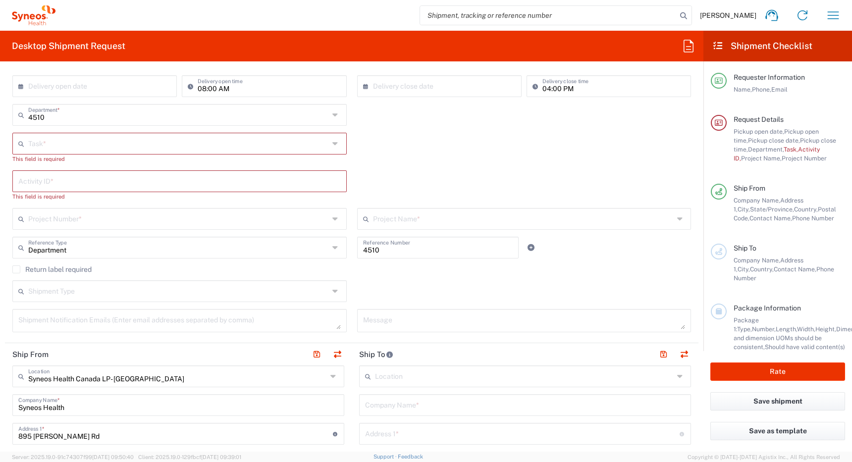
click at [157, 142] on input "text" at bounding box center [178, 142] width 301 height 17
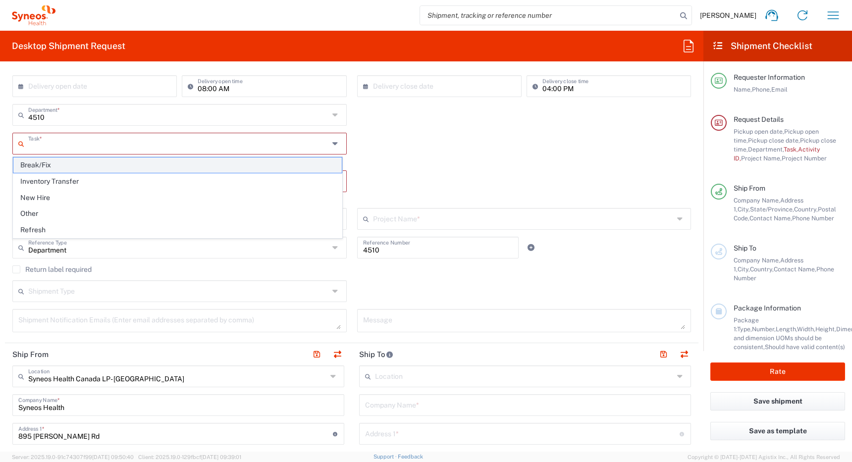
click at [153, 168] on span "Break/Fix" at bounding box center [177, 164] width 328 height 15
type input "Break/Fix"
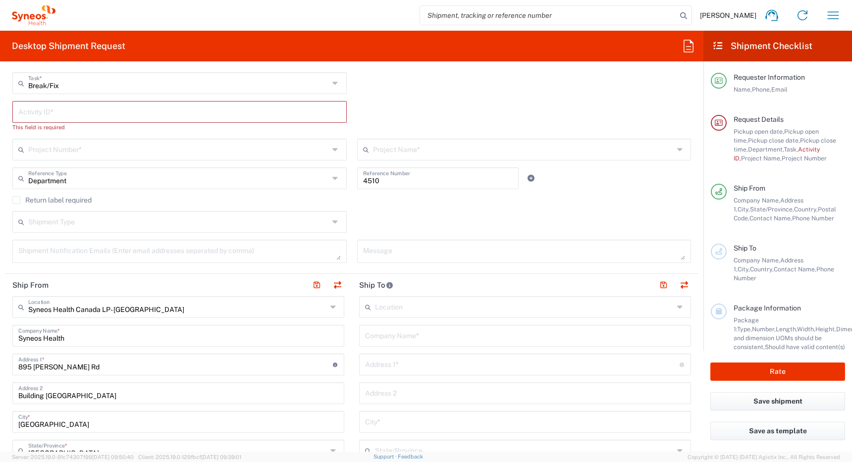
scroll to position [279, 0]
click at [173, 116] on input "text" at bounding box center [179, 109] width 322 height 17
paste input "INC2649519"
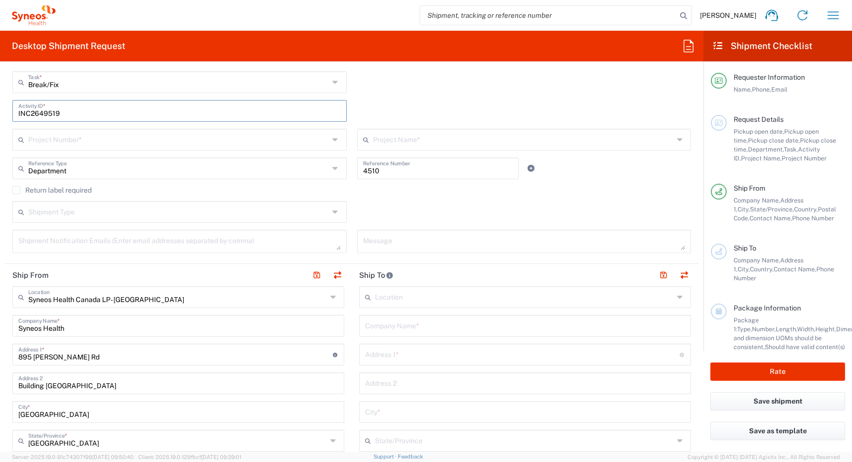
type input "INC2649519"
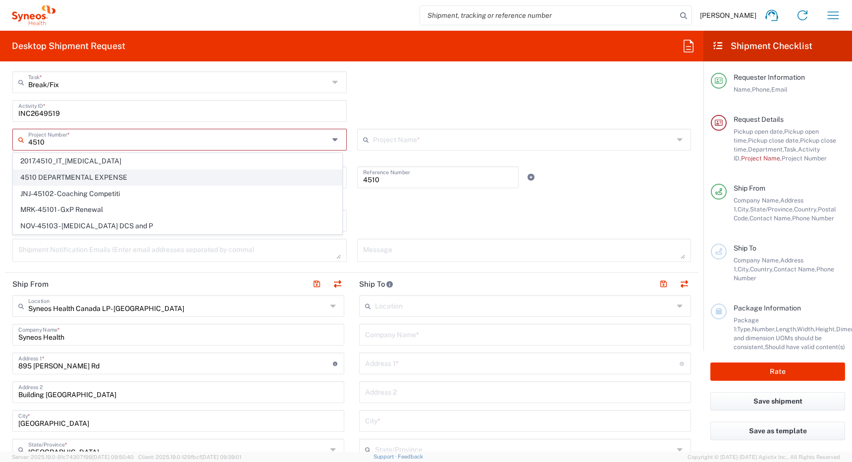
click at [137, 180] on span "4510 DEPARTMENTAL EXPENSE" at bounding box center [177, 177] width 328 height 15
type input "4510 DEPARTMENTAL EXPENSE"
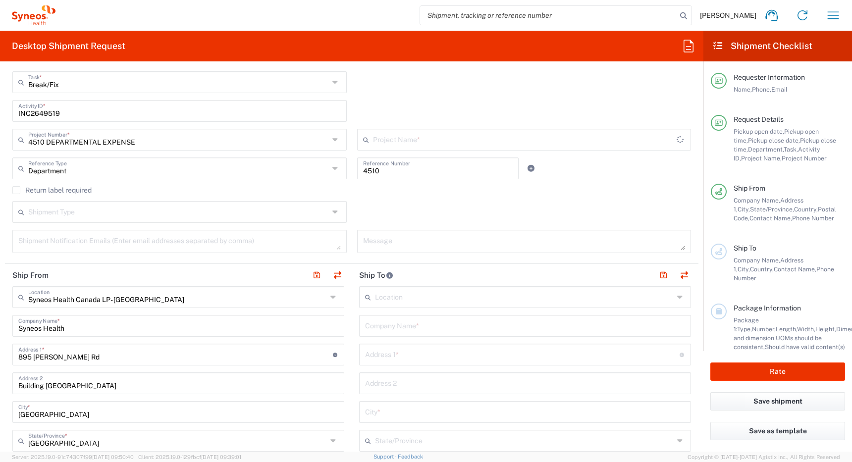
type input "4510 DEPARTMENTAL EXPENSE"
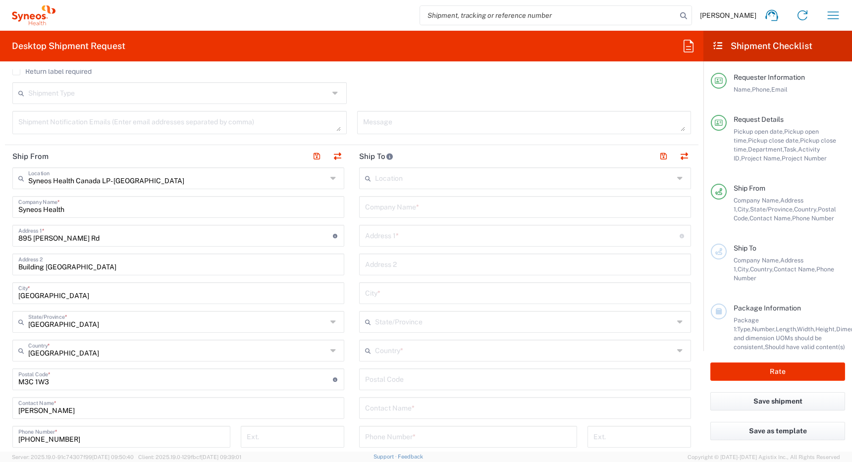
scroll to position [392, 0]
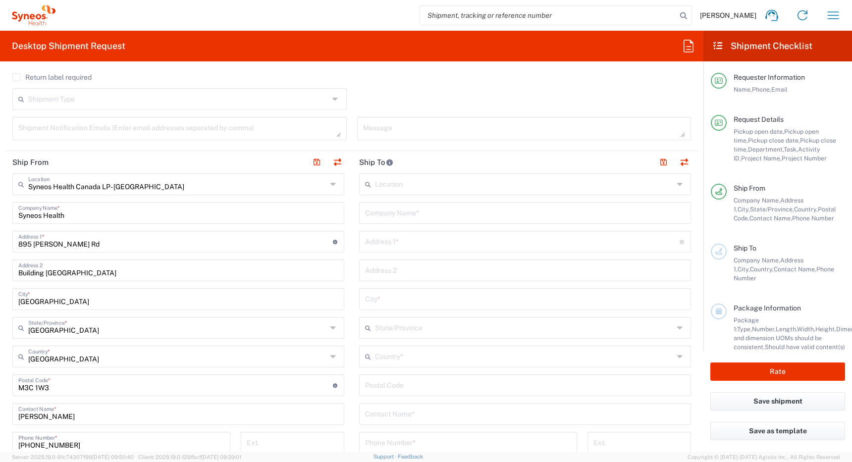
click at [15, 77] on label "Return label required" at bounding box center [51, 77] width 79 height 8
click at [16, 77] on input "Return label required" at bounding box center [16, 77] width 0 height 0
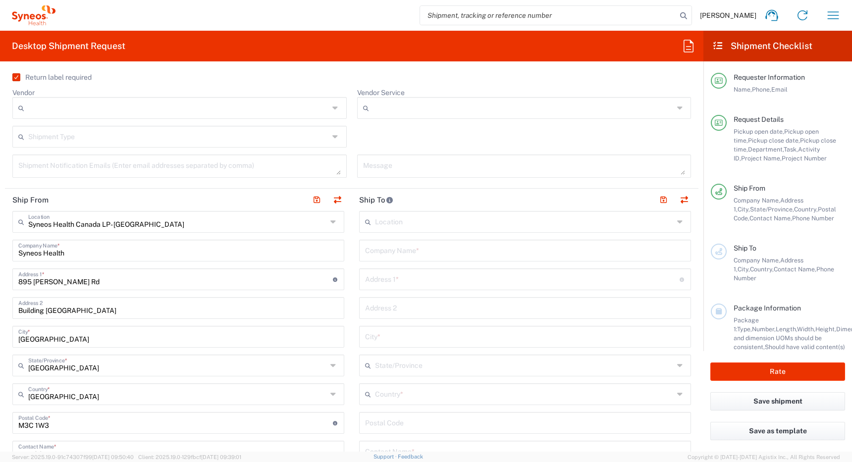
click at [88, 102] on input "Vendor" at bounding box center [178, 108] width 301 height 16
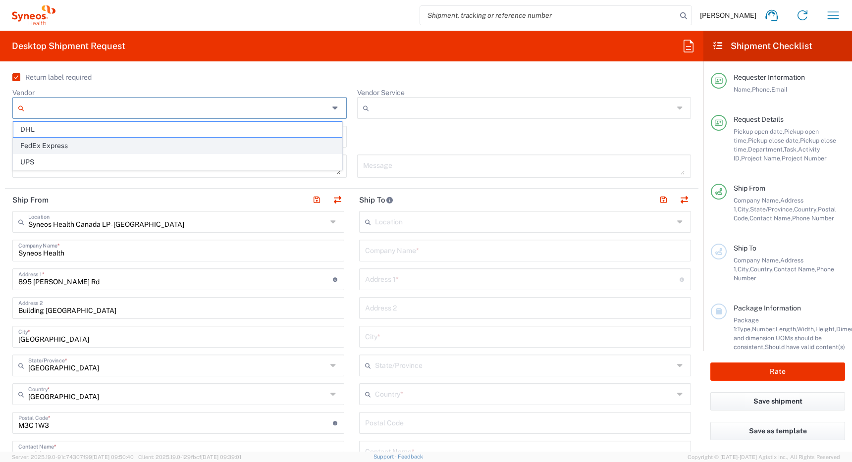
click at [86, 145] on span "FedEx Express" at bounding box center [177, 145] width 328 height 15
type input "FedEx Express"
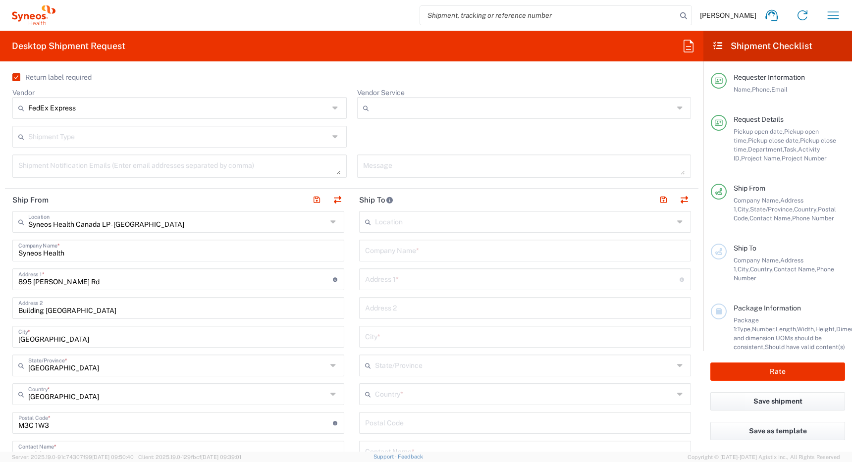
click at [110, 136] on input "text" at bounding box center [178, 135] width 301 height 17
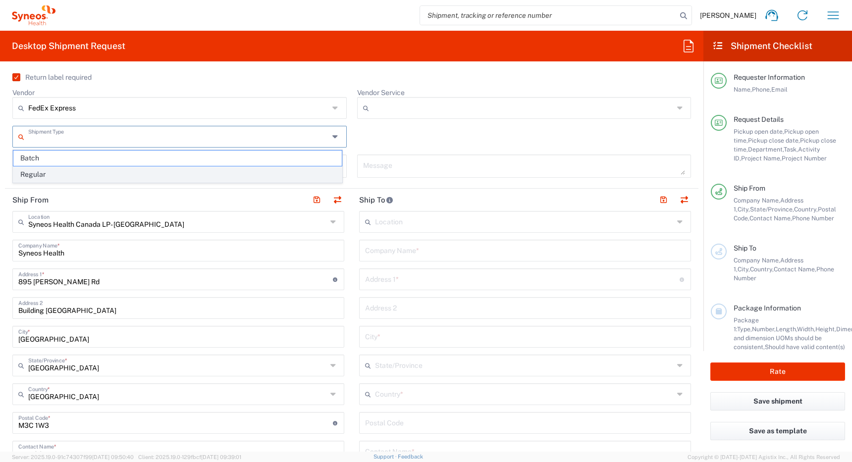
click at [106, 172] on span "Regular" at bounding box center [177, 174] width 328 height 15
type input "Regular"
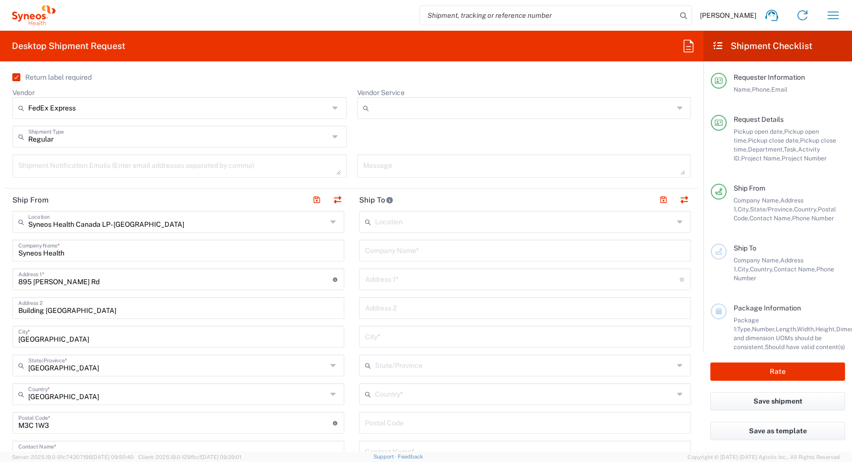
click at [385, 110] on input "Vendor Service" at bounding box center [523, 108] width 301 height 16
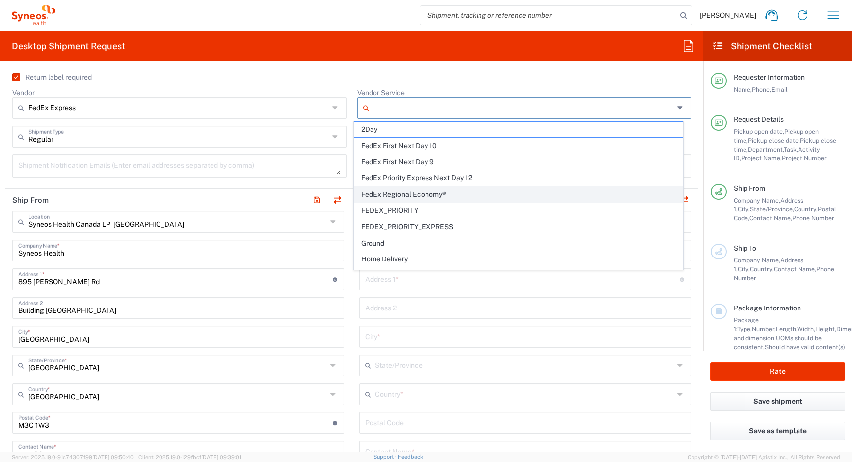
scroll to position [79, 0]
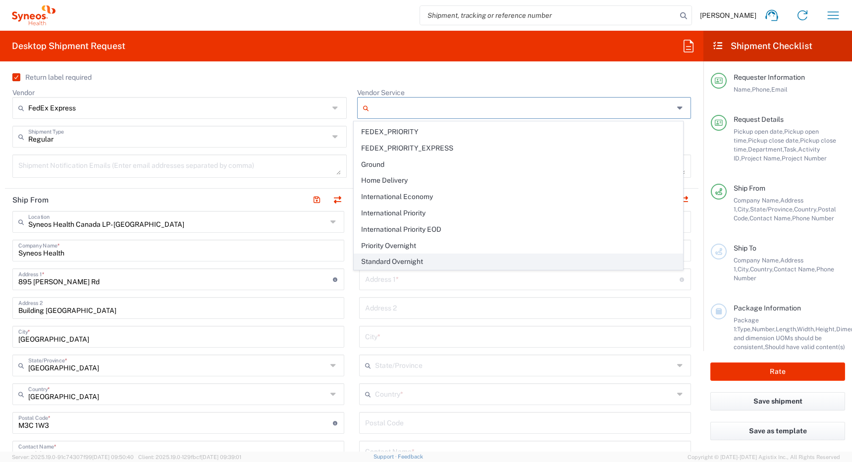
click at [376, 263] on span "Standard Overnight" at bounding box center [518, 261] width 328 height 15
type input "Standard Overnight"
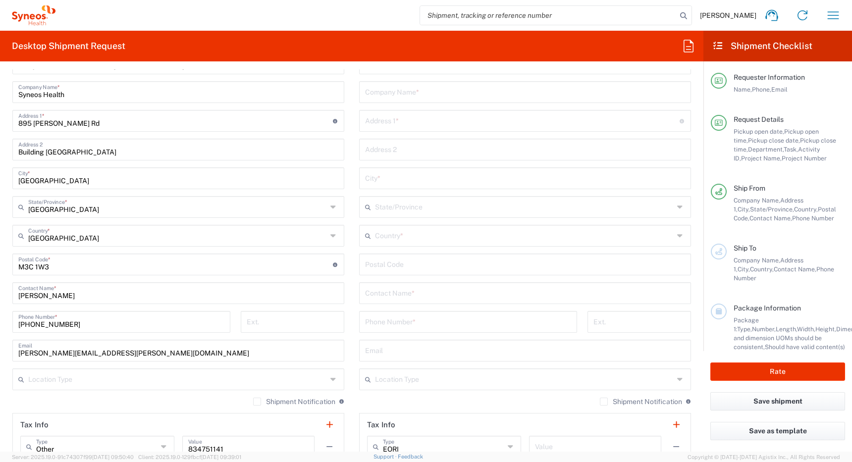
scroll to position [551, 0]
click at [390, 234] on input "text" at bounding box center [524, 234] width 299 height 17
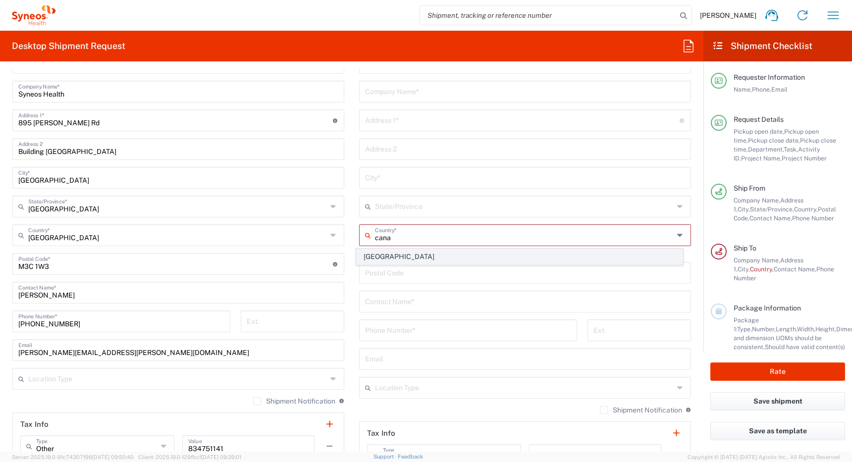
click at [377, 258] on span "[GEOGRAPHIC_DATA]" at bounding box center [519, 256] width 326 height 15
type input "[GEOGRAPHIC_DATA]"
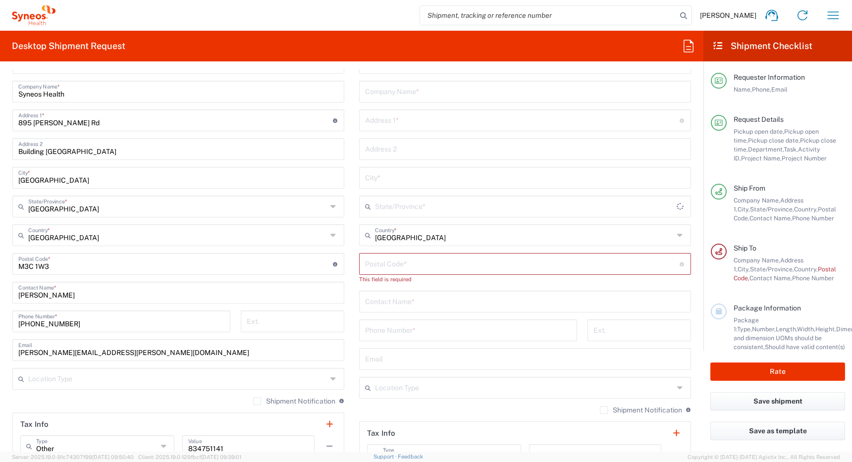
click at [380, 300] on input "text" at bounding box center [525, 300] width 320 height 17
paste input "[PERSON_NAME]"
type input "[PERSON_NAME]"
type input "[GEOGRAPHIC_DATA]"
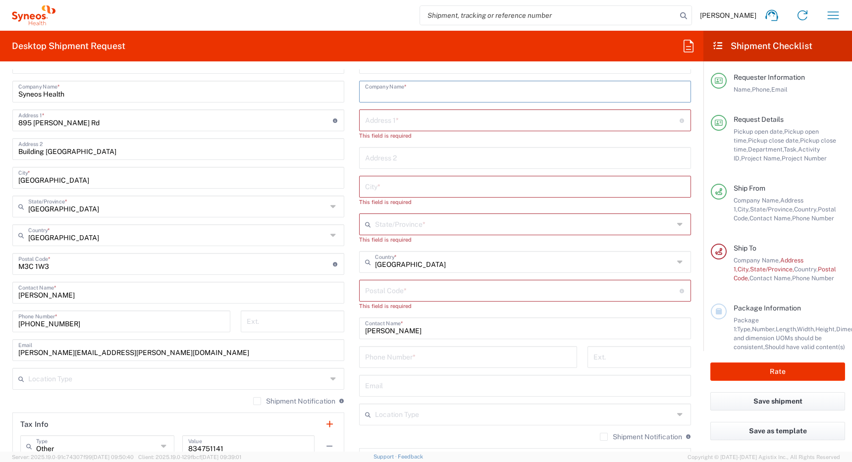
paste input "[PERSON_NAME]"
type input "[PERSON_NAME]"
paste input "[STREET_ADDRESS]"
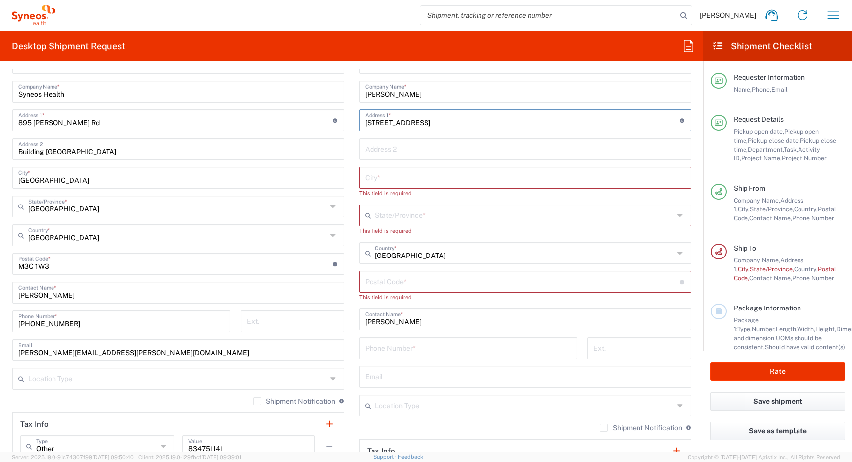
type input "[STREET_ADDRESS]"
paste input "703 -"
type input "#703"
paste input "Etobicoke"
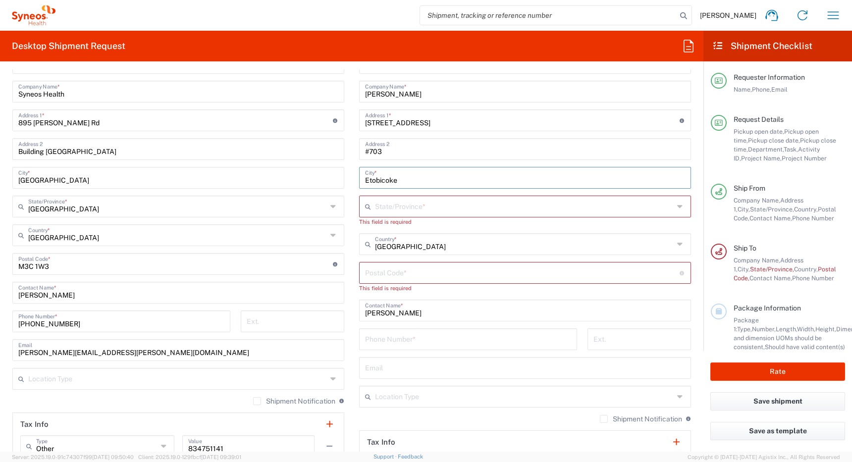
type input "Etobicoke"
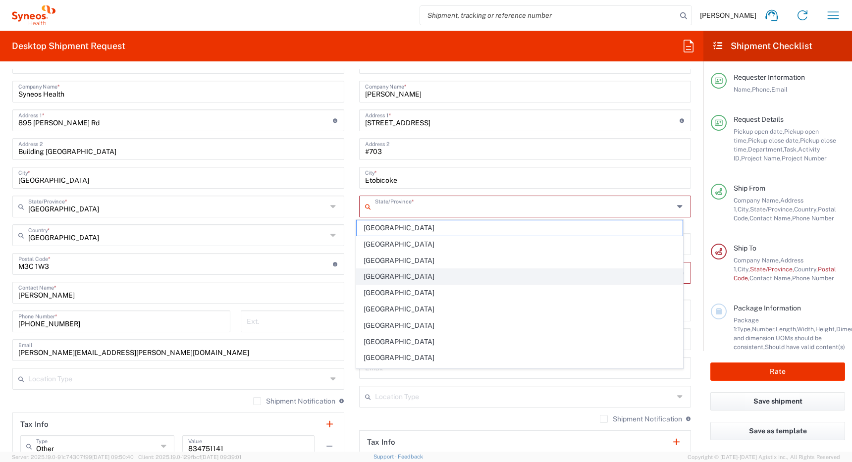
scroll to position [62, 0]
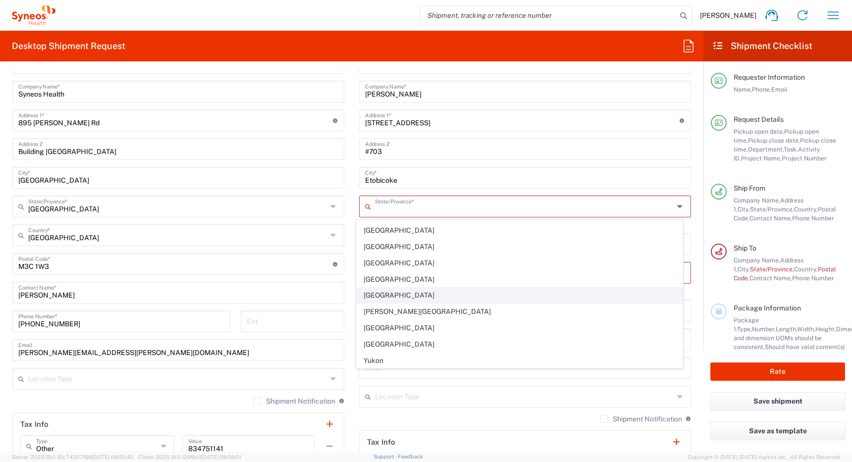
click at [388, 292] on span "[GEOGRAPHIC_DATA]" at bounding box center [519, 295] width 326 height 15
type input "[GEOGRAPHIC_DATA]"
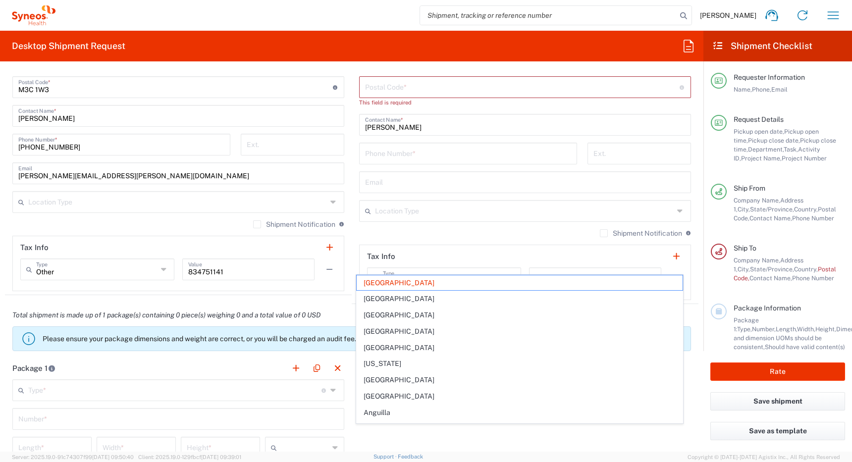
scroll to position [525, 0]
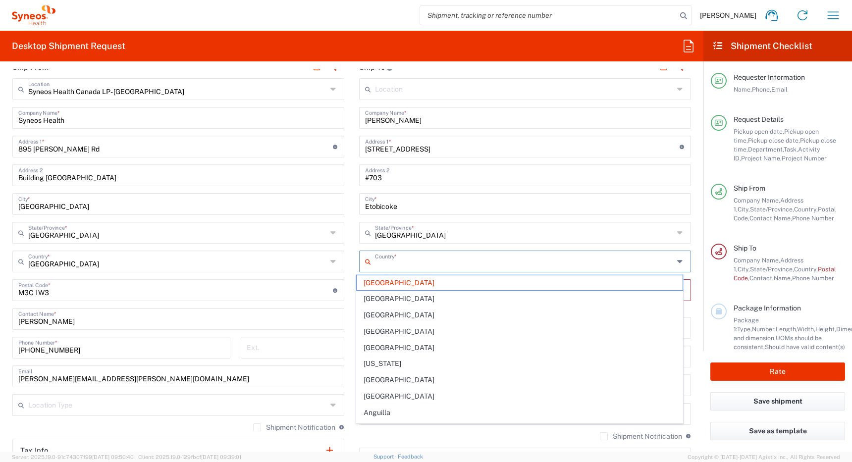
type input "[GEOGRAPHIC_DATA]"
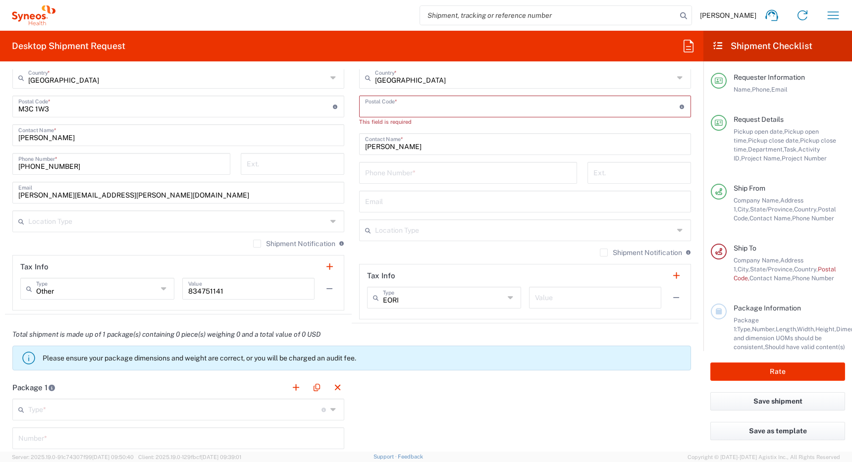
scroll to position [709, 0]
paste input "M8V 1B9"
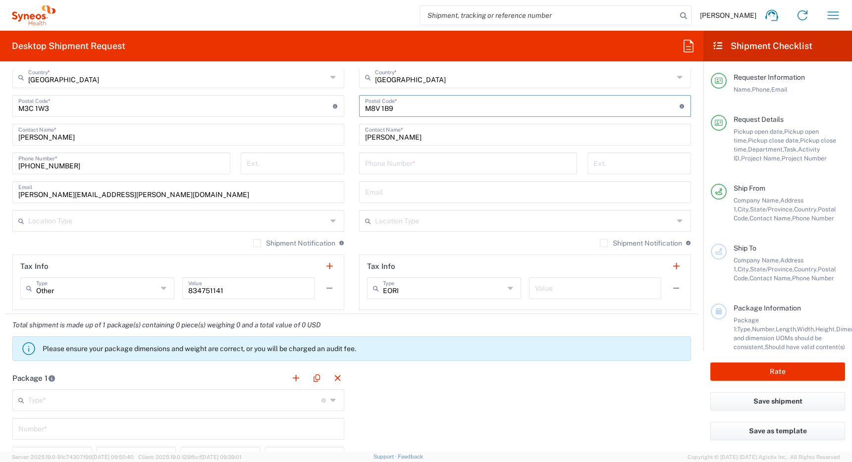
type input "M8V 1B9"
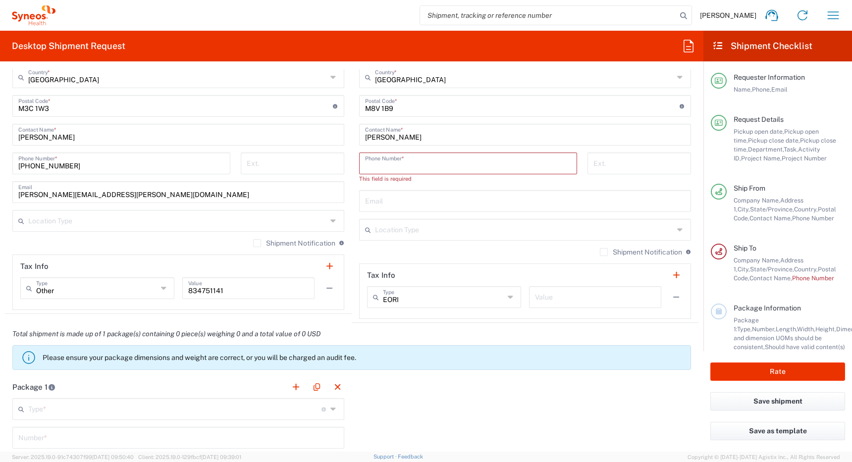
paste input "6479949785"
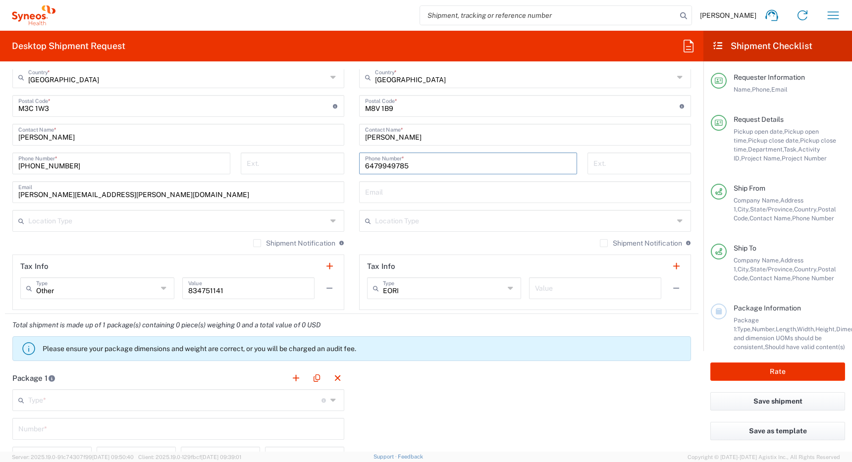
type input "6479949785"
paste input "[PERSON_NAME][EMAIL_ADDRESS][DOMAIN_NAME]"
type input "[PERSON_NAME][EMAIL_ADDRESS][DOMAIN_NAME]"
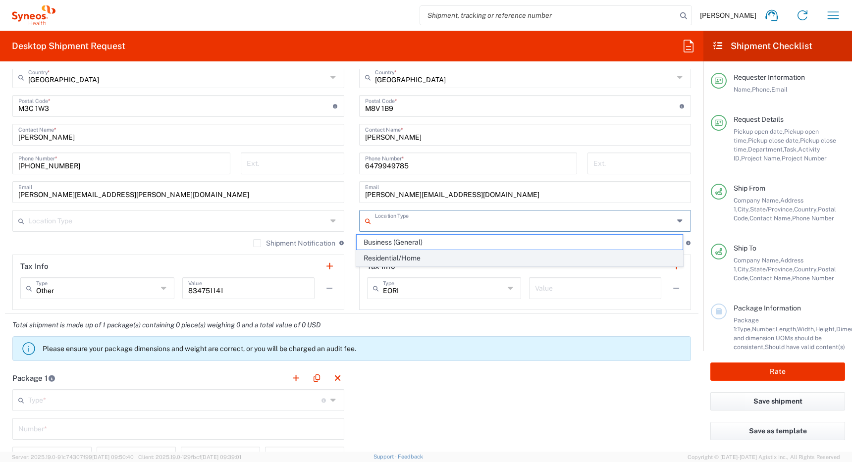
click at [375, 259] on span "Residential/Home" at bounding box center [519, 258] width 326 height 15
type input "Residential/Home"
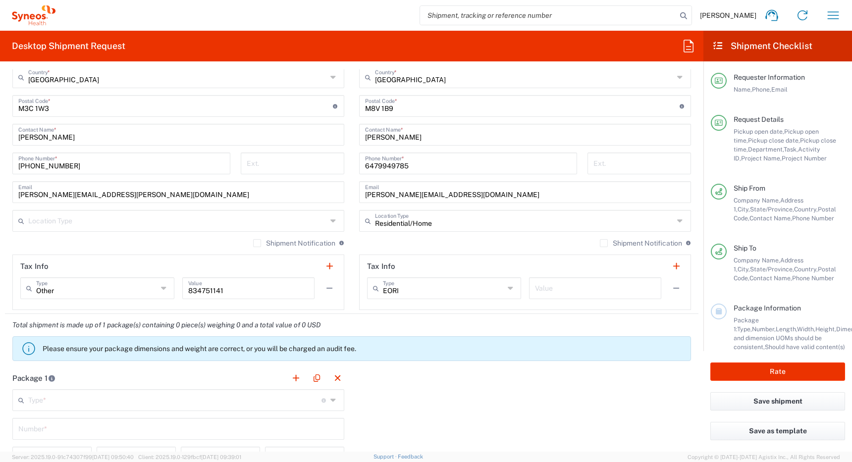
click at [600, 241] on label "Shipment Notification" at bounding box center [641, 243] width 82 height 8
click at [603, 243] on input "Shipment Notification" at bounding box center [603, 243] width 0 height 0
click at [282, 218] on input "text" at bounding box center [177, 219] width 299 height 17
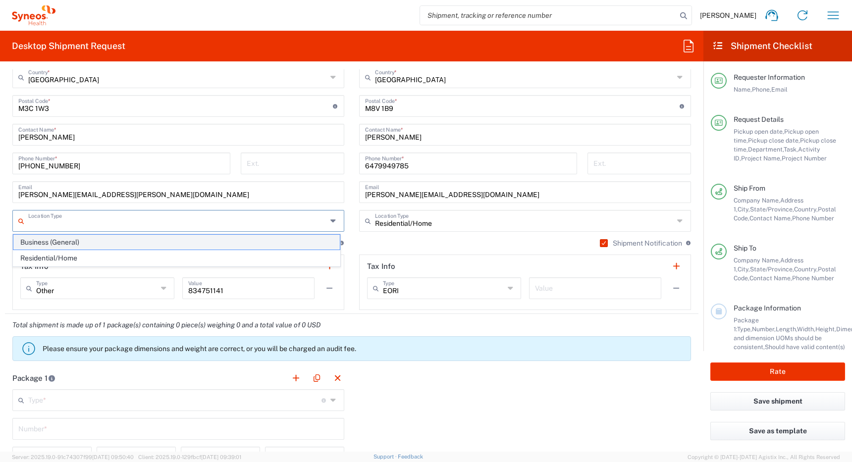
click at [274, 241] on span "Business (General)" at bounding box center [176, 242] width 326 height 15
type input "Business (General)"
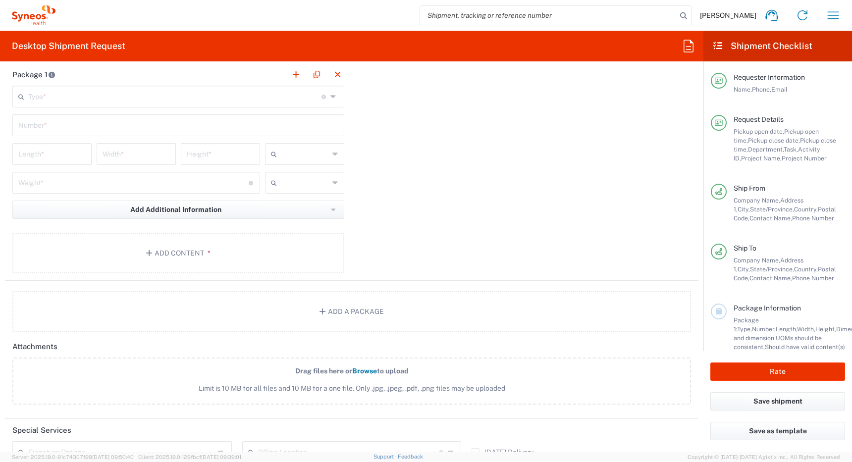
scroll to position [1017, 0]
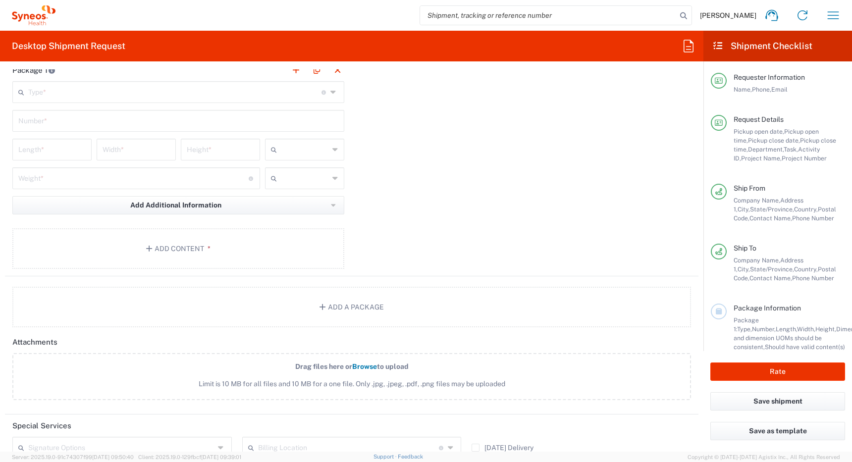
click at [216, 91] on input "text" at bounding box center [174, 91] width 293 height 17
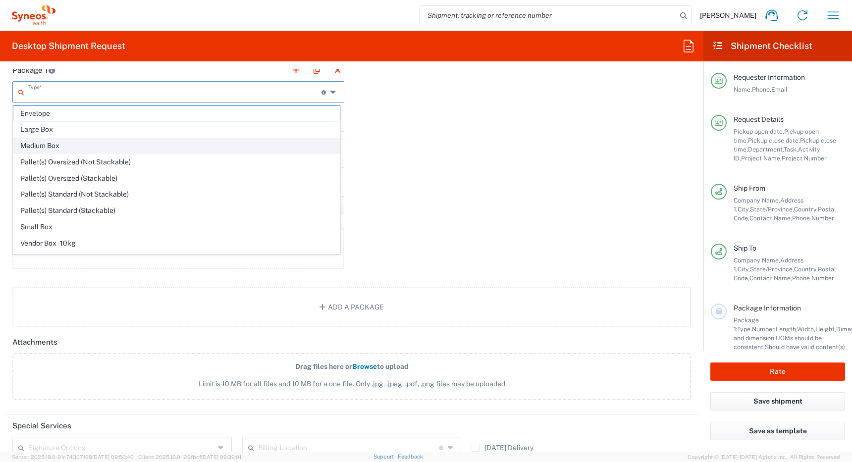
click at [201, 145] on span "Medium Box" at bounding box center [176, 145] width 326 height 15
type input "Medium Box"
type input "13"
type input "11.5"
type input "2.5"
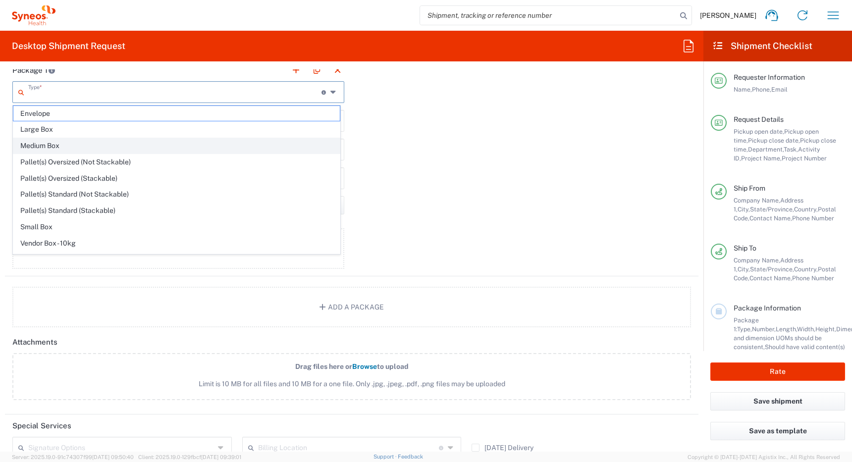
type input "in"
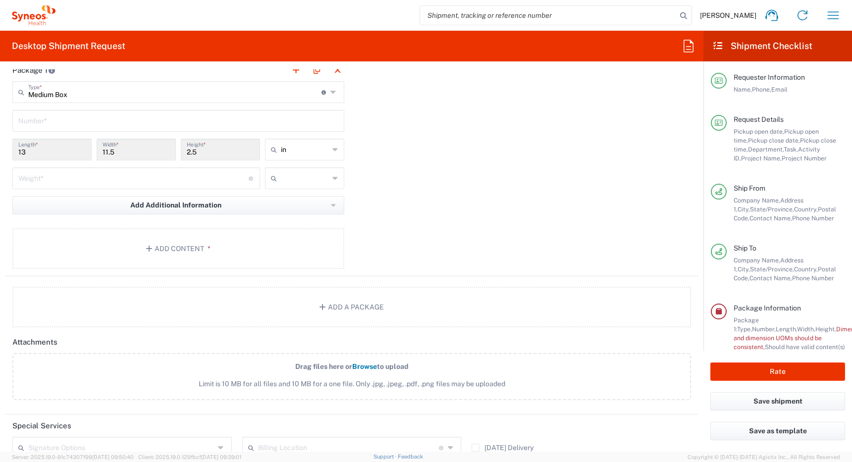
click at [168, 115] on input "text" at bounding box center [178, 119] width 320 height 17
type input "1"
click at [155, 178] on input "number" at bounding box center [133, 177] width 230 height 17
type input "7"
type input "lbs"
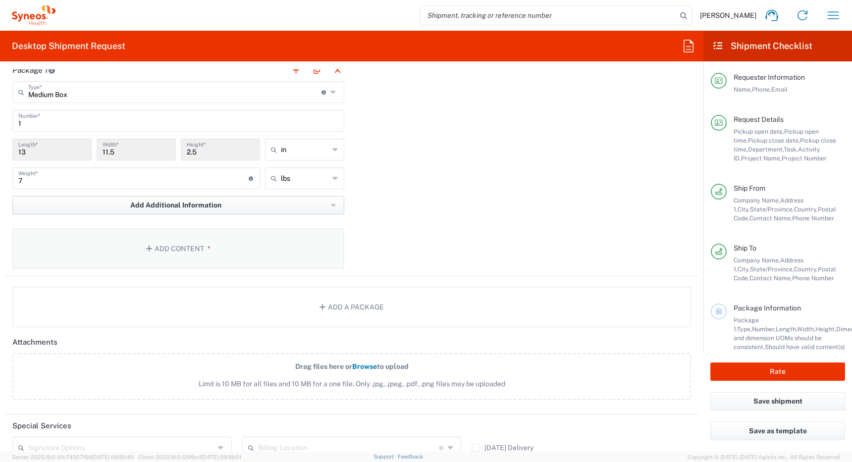
click at [177, 251] on button "Add Content *" at bounding box center [178, 248] width 332 height 41
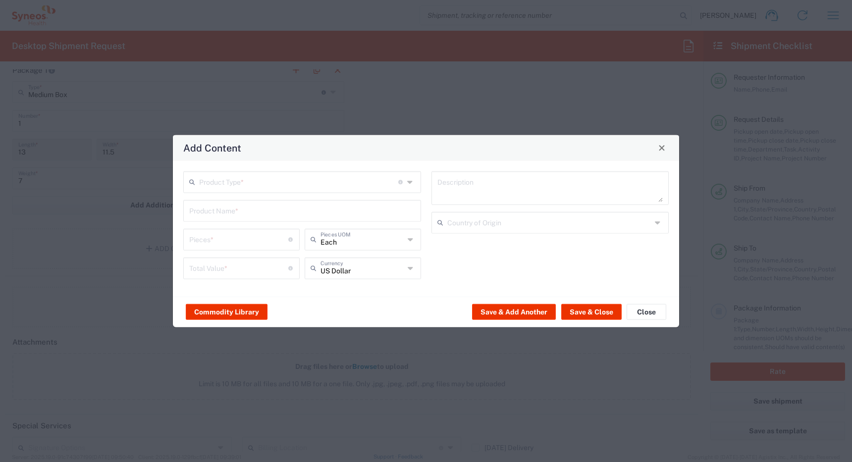
click at [283, 176] on input "text" at bounding box center [298, 180] width 199 height 17
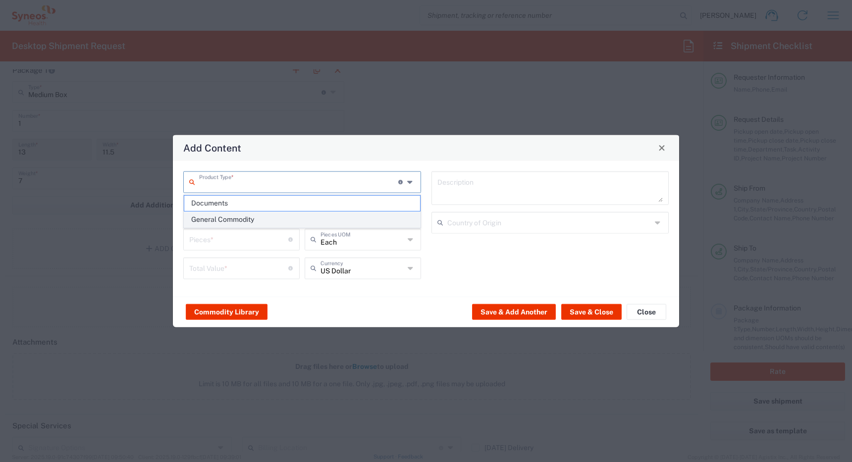
click at [268, 223] on span "General Commodity" at bounding box center [302, 219] width 236 height 15
type input "General Commodity"
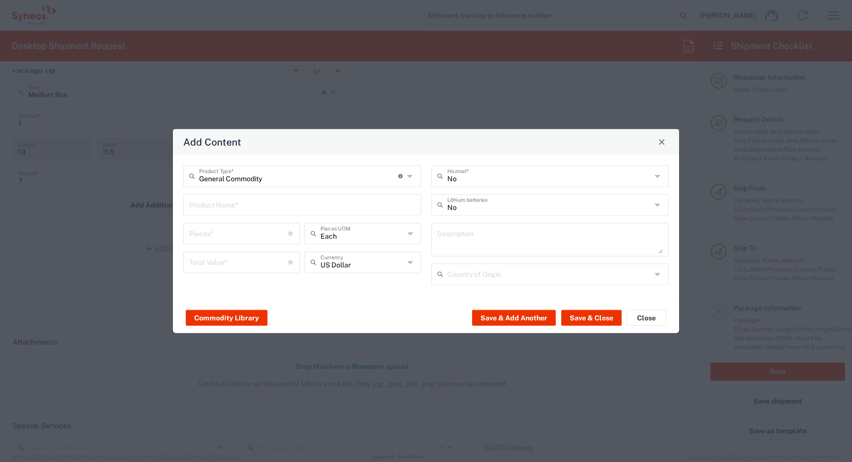
click at [247, 205] on input "text" at bounding box center [302, 203] width 226 height 17
click at [235, 231] on div "Pieces * Number of pieces inside all the packages" at bounding box center [241, 233] width 116 height 22
type input "1"
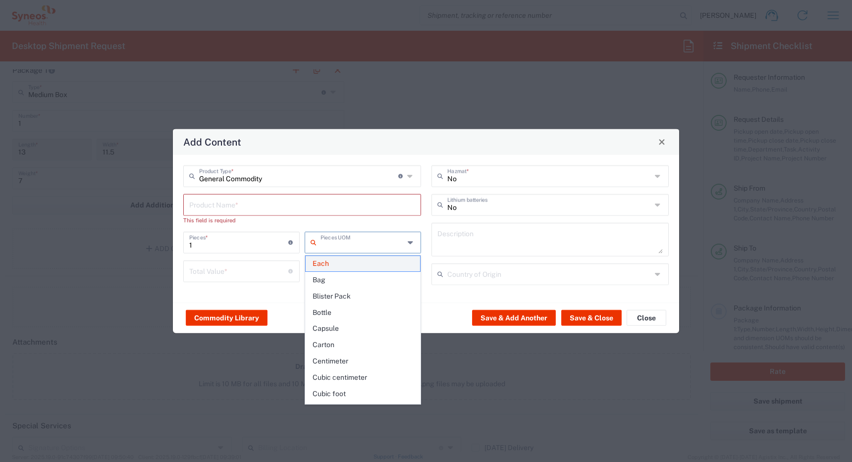
click at [353, 264] on span "Each" at bounding box center [362, 263] width 114 height 15
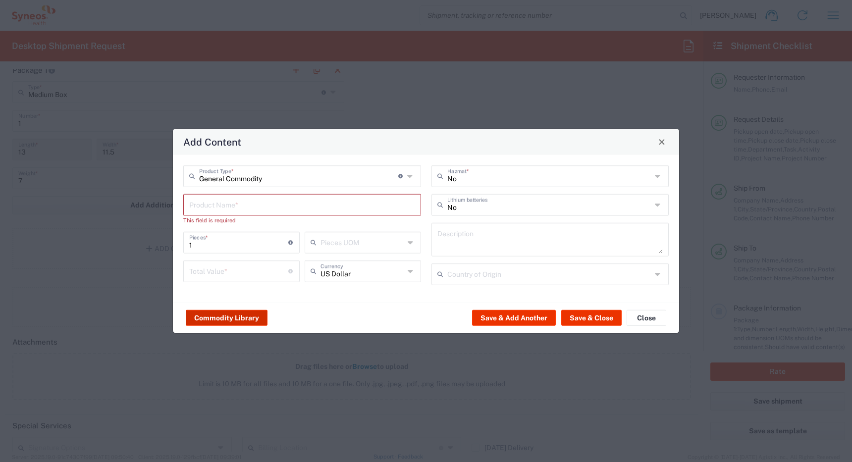
click at [235, 321] on button "Commodity Library" at bounding box center [227, 318] width 82 height 16
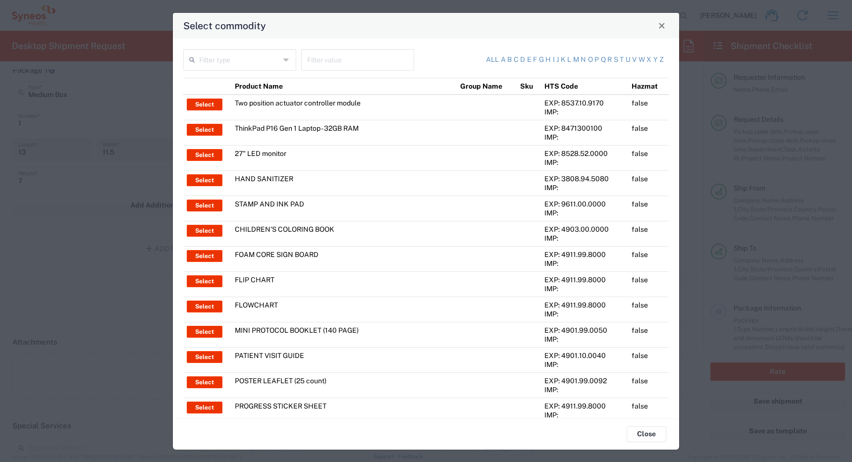
click at [268, 56] on input "text" at bounding box center [239, 58] width 81 height 17
click at [239, 84] on span "Product Name" at bounding box center [238, 81] width 109 height 15
type input "Product Name"
click at [342, 61] on input "text" at bounding box center [357, 58] width 101 height 17
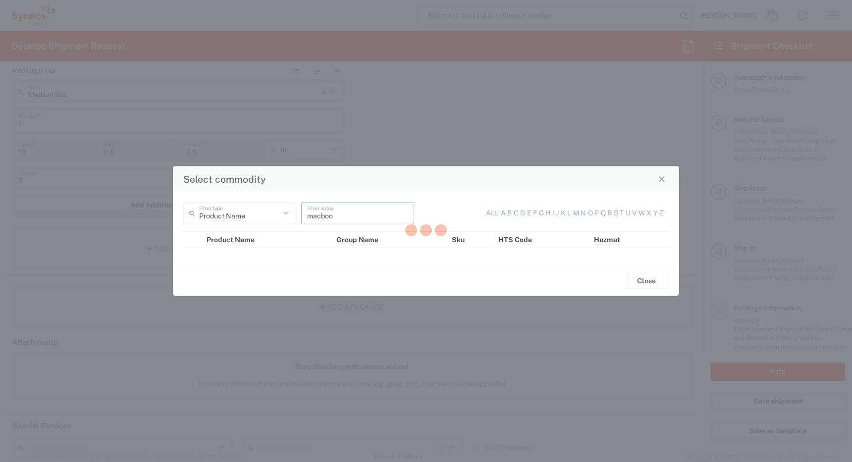
type input "macbook"
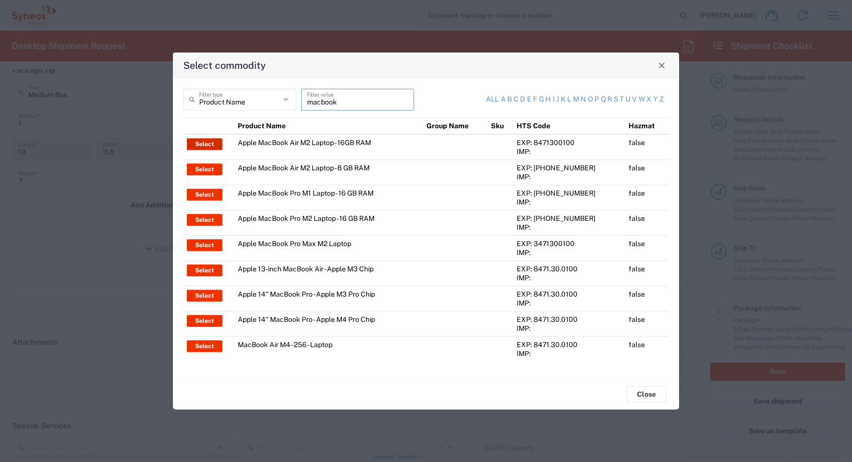
click at [204, 143] on button "Select" at bounding box center [205, 144] width 36 height 12
type input "Apple MacBook Air M2 Laptop - 16GB RAM"
type input "Each"
type textarea "M2 - 8-core CPU - 8-core GPU - 16 GB RAM - 512 GB SSD"
type input "[GEOGRAPHIC_DATA]"
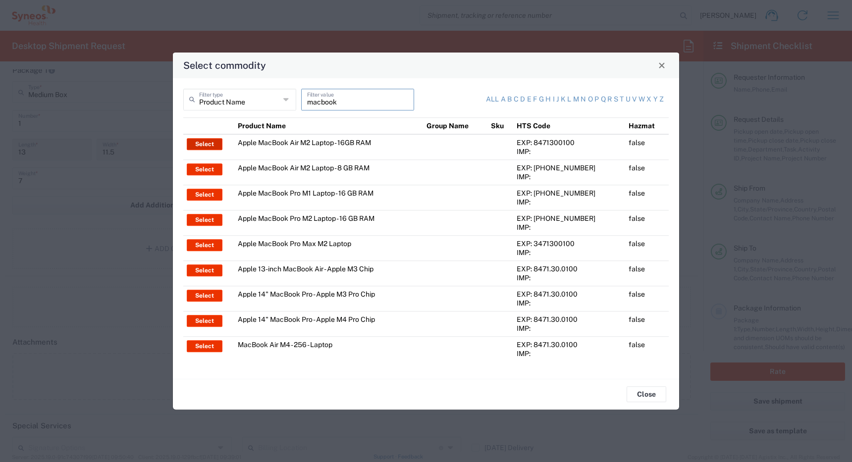
type input "Yes"
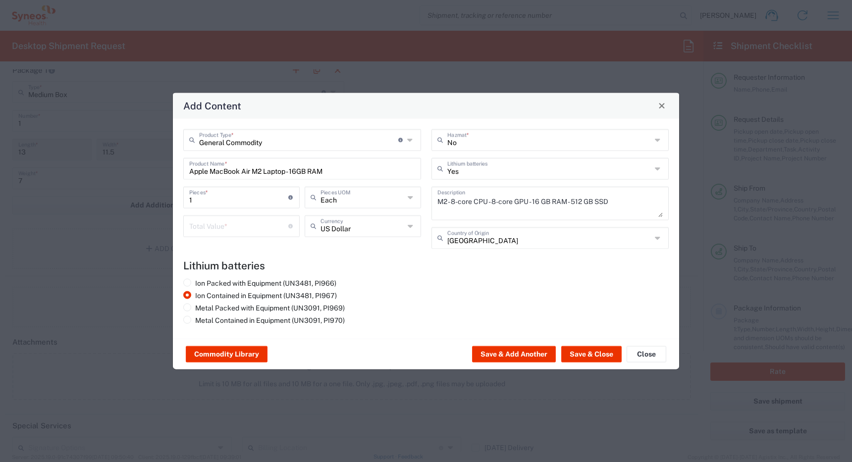
click at [276, 229] on input "number" at bounding box center [238, 224] width 99 height 17
type input "2000"
click at [577, 353] on button "Save & Close" at bounding box center [591, 354] width 60 height 16
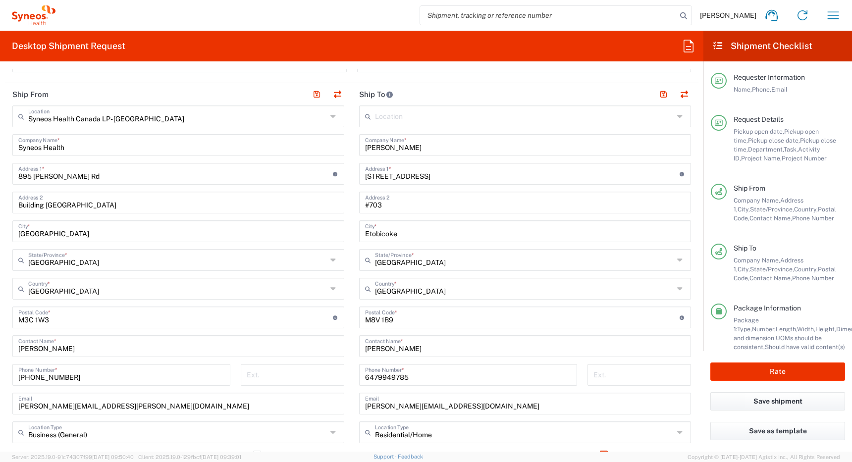
scroll to position [525, 0]
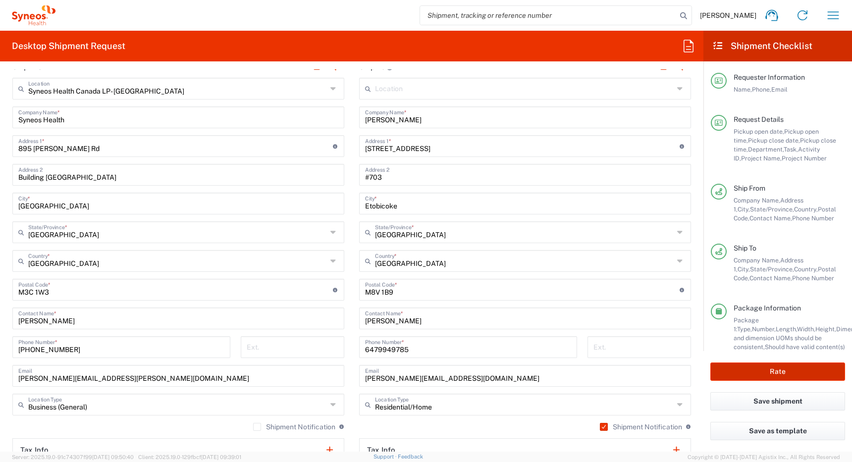
click at [775, 369] on button "Rate" at bounding box center [777, 371] width 135 height 18
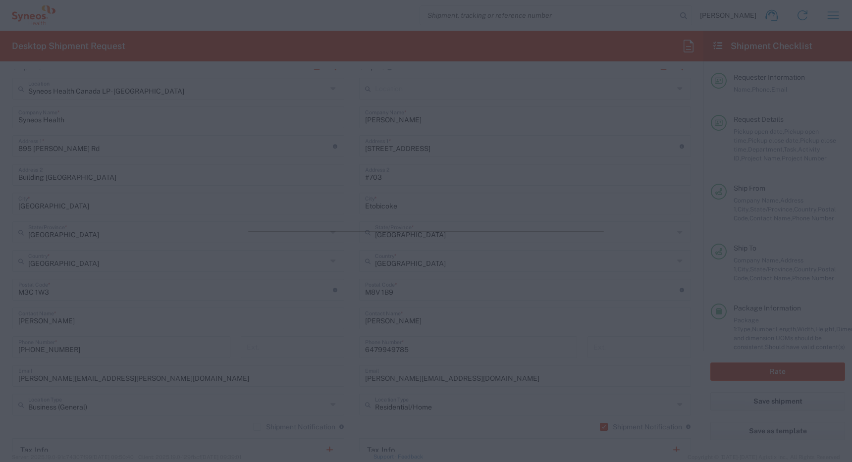
type input "4510 DEPARTMENTAL EXPENSE"
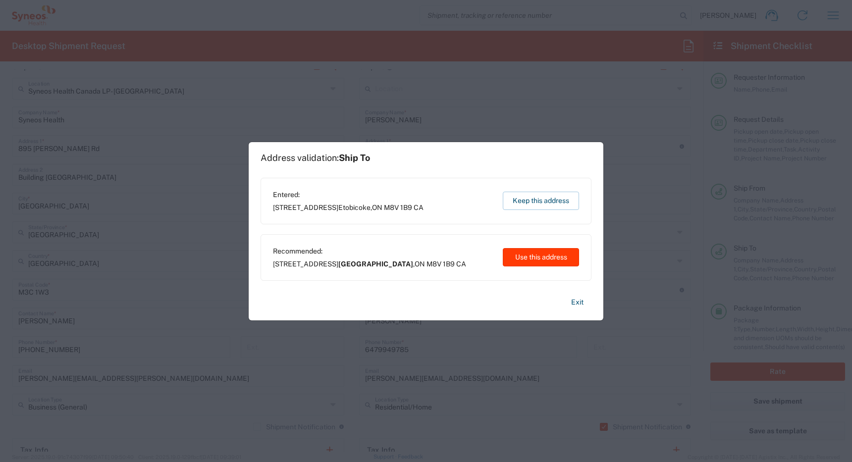
click at [527, 255] on button "Use this address" at bounding box center [540, 257] width 76 height 18
type input "[GEOGRAPHIC_DATA]"
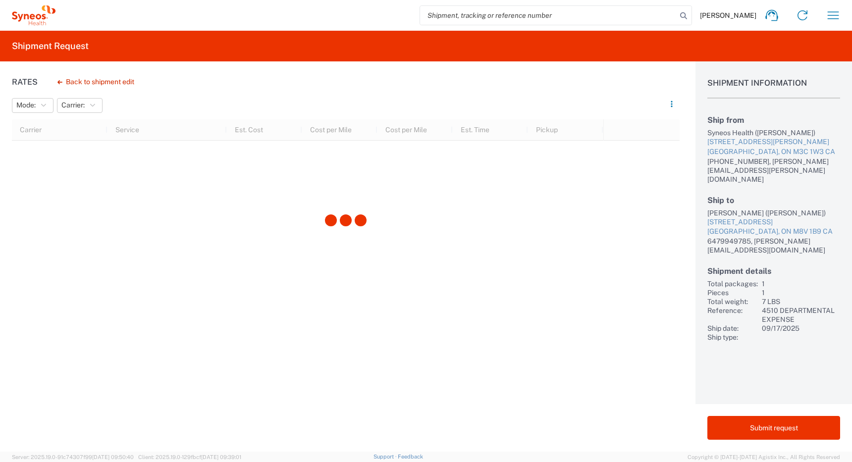
click at [721, 208] on div "[PERSON_NAME] ([PERSON_NAME])" at bounding box center [773, 212] width 133 height 9
click at [745, 208] on div "[PERSON_NAME] ([PERSON_NAME])" at bounding box center [773, 212] width 133 height 9
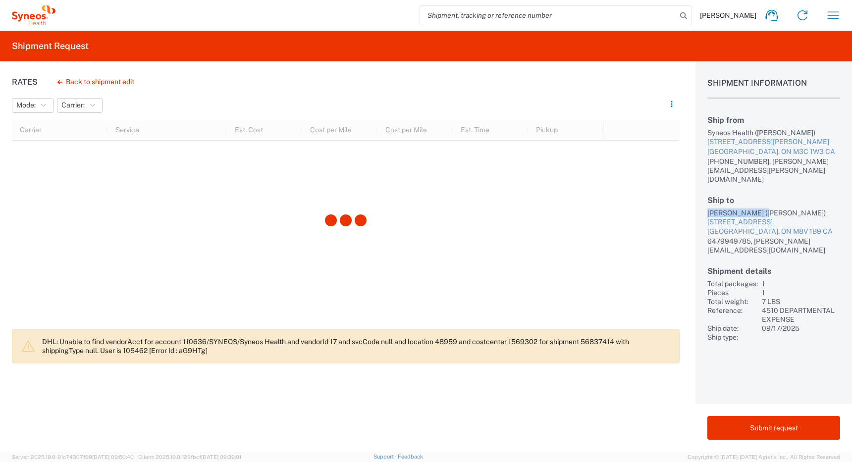
copy div "[PERSON_NAME]"
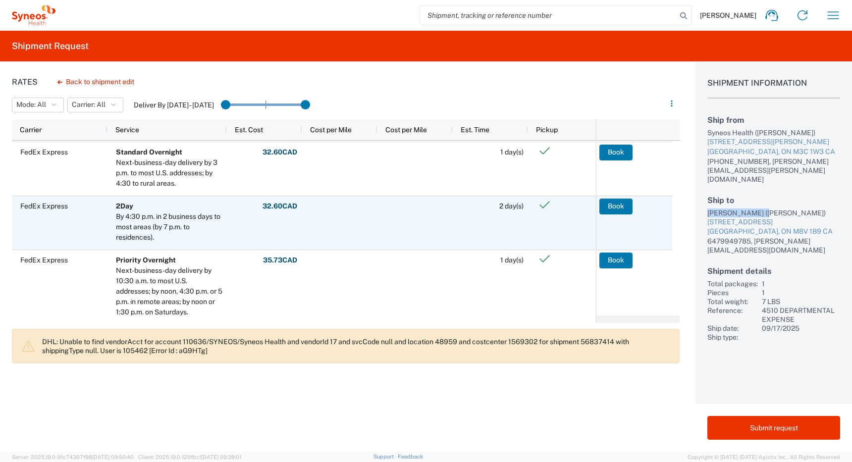
scroll to position [62, 0]
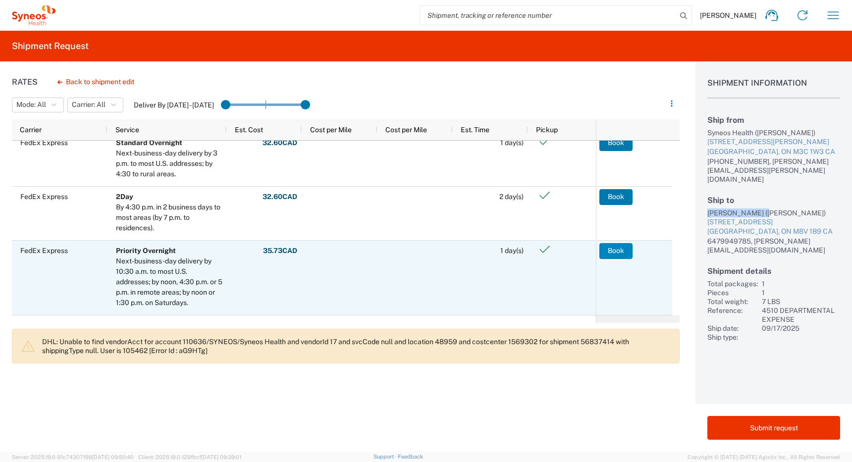
click at [613, 250] on button "Book" at bounding box center [615, 251] width 33 height 16
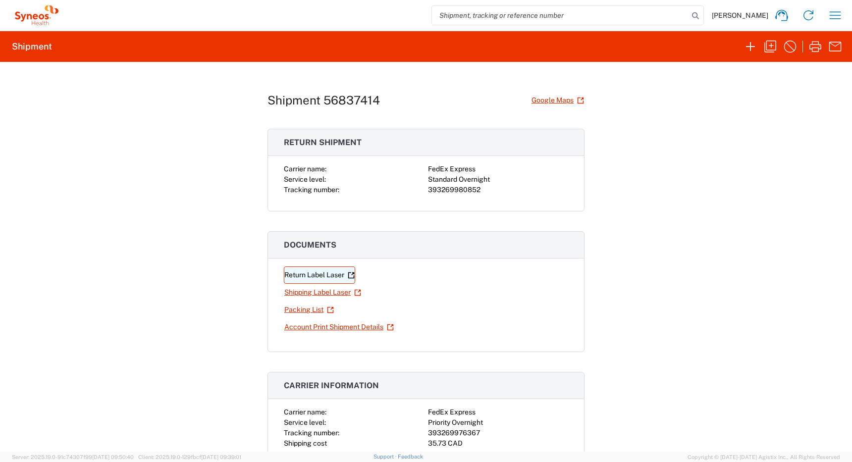
click at [314, 273] on link "Return Label Laser" at bounding box center [319, 274] width 71 height 17
click at [299, 289] on link "Shipping Label Laser" at bounding box center [323, 292] width 78 height 17
click at [829, 17] on icon "button" at bounding box center [835, 15] width 16 height 16
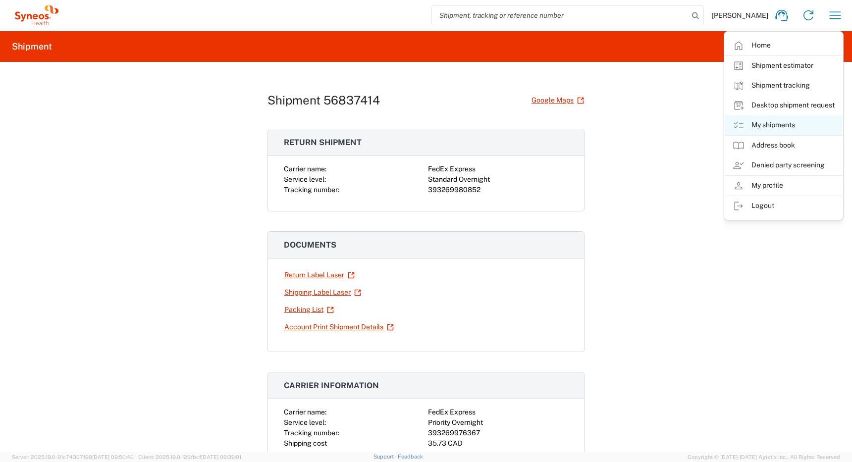
click at [756, 126] on link "My shipments" at bounding box center [783, 125] width 118 height 20
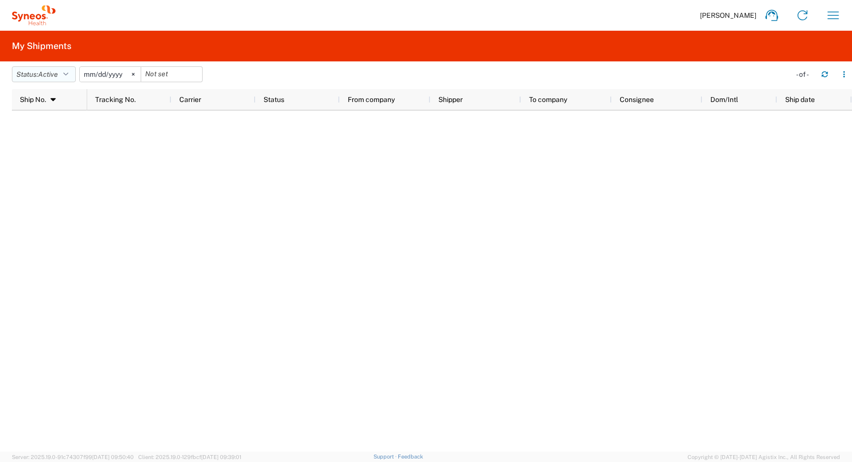
click at [68, 73] on icon "button" at bounding box center [65, 74] width 5 height 7
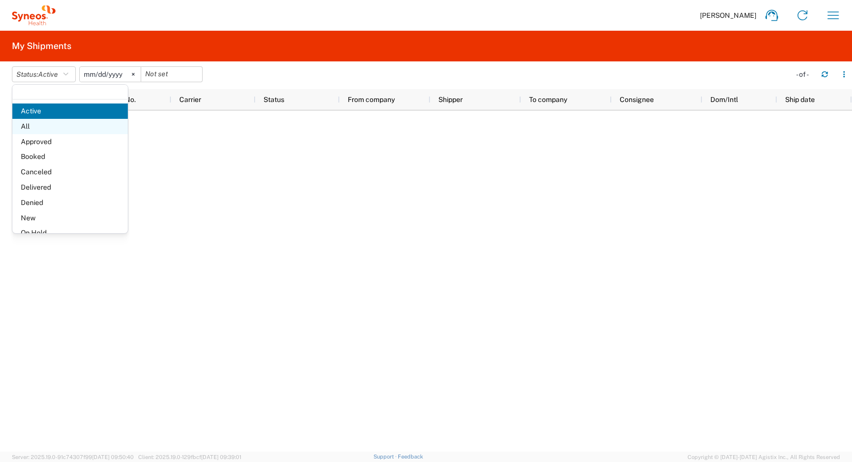
click at [53, 127] on span "All" at bounding box center [69, 126] width 115 height 15
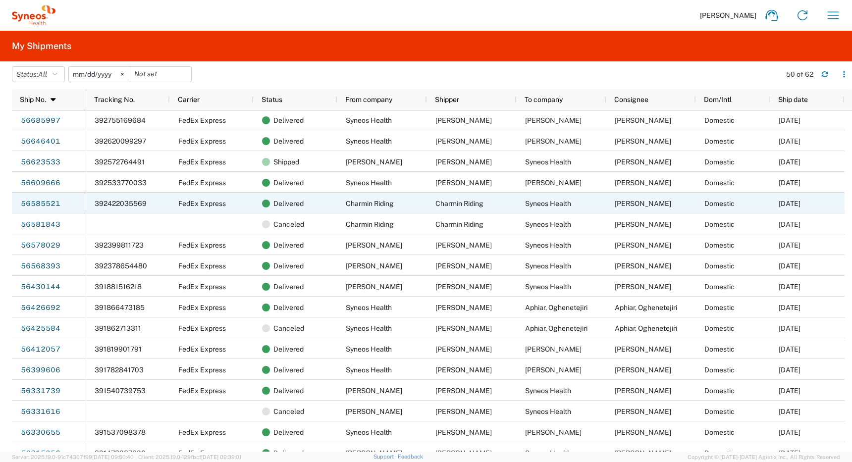
scroll to position [523, 0]
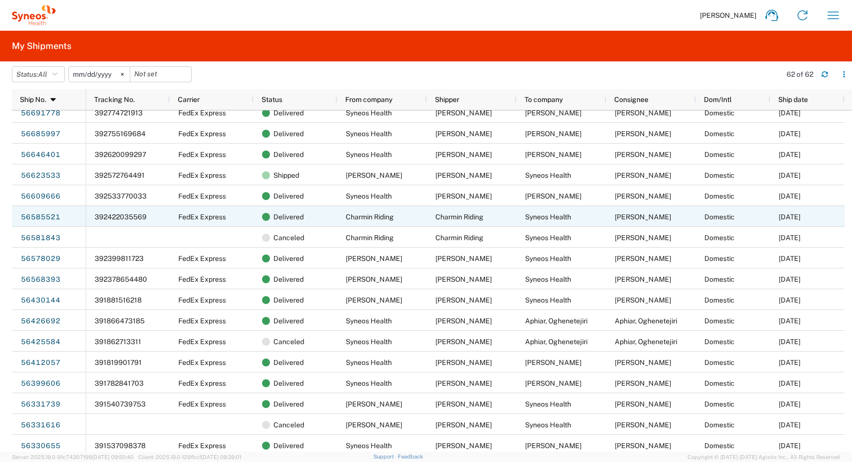
scroll to position [468, 0]
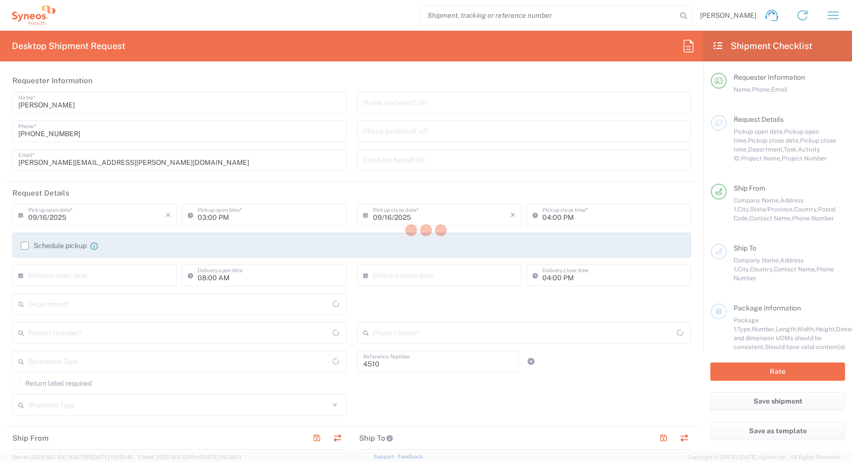
type input "Department"
type input "[GEOGRAPHIC_DATA]"
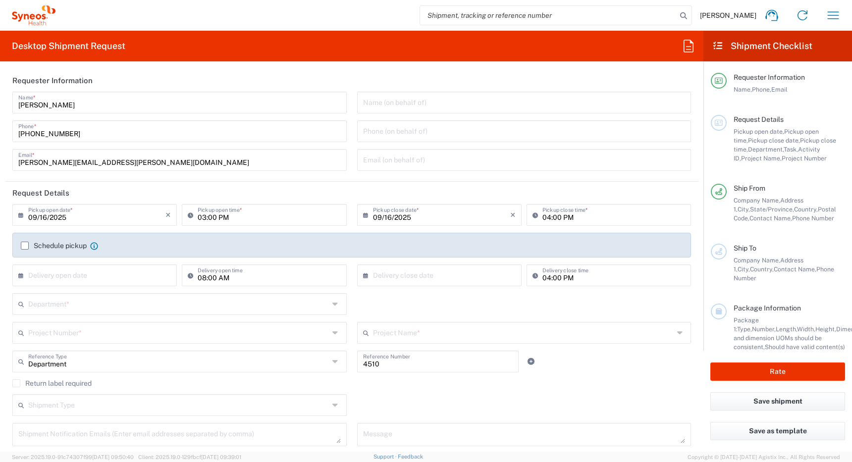
type input "[GEOGRAPHIC_DATA]"
click at [834, 14] on icon "button" at bounding box center [833, 15] width 16 height 16
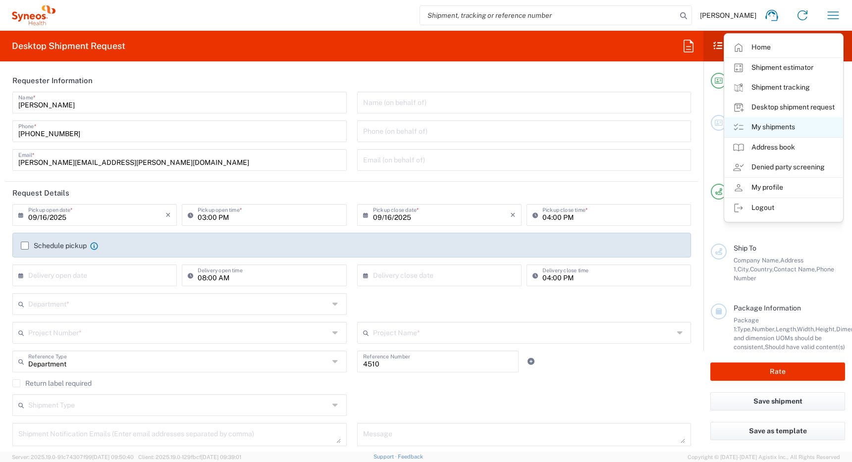
click at [763, 129] on link "My shipments" at bounding box center [783, 127] width 118 height 20
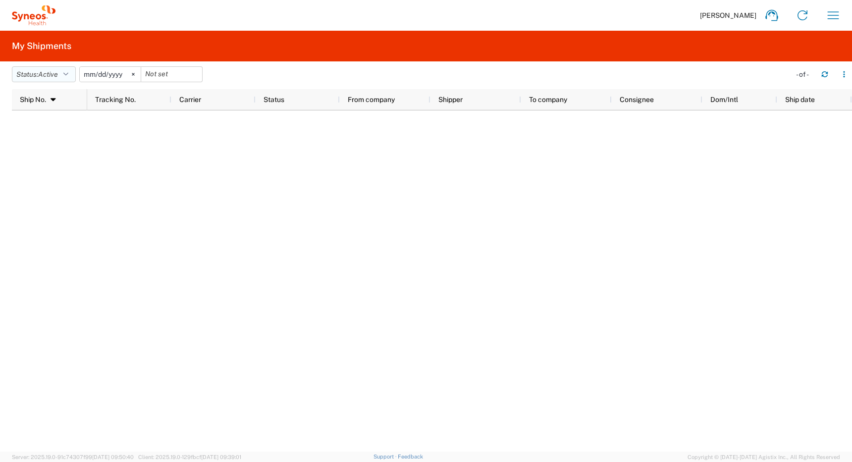
click at [58, 72] on span "Active" at bounding box center [48, 74] width 20 height 8
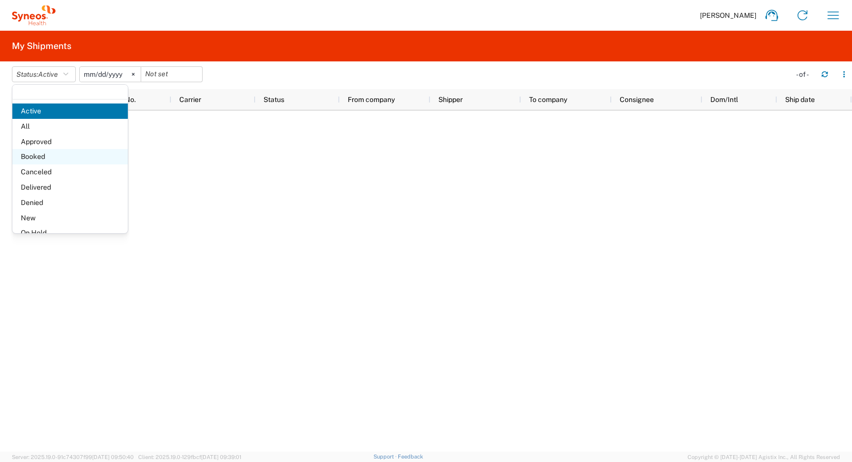
click at [49, 156] on span "Booked" at bounding box center [69, 156] width 115 height 15
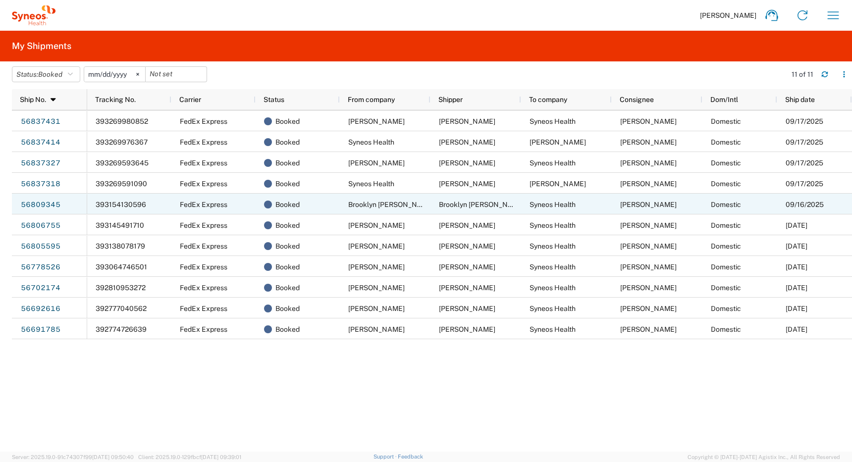
click at [108, 201] on span "393154130596" at bounding box center [121, 204] width 50 height 8
